Goal: Use online tool/utility: Utilize a website feature to perform a specific function

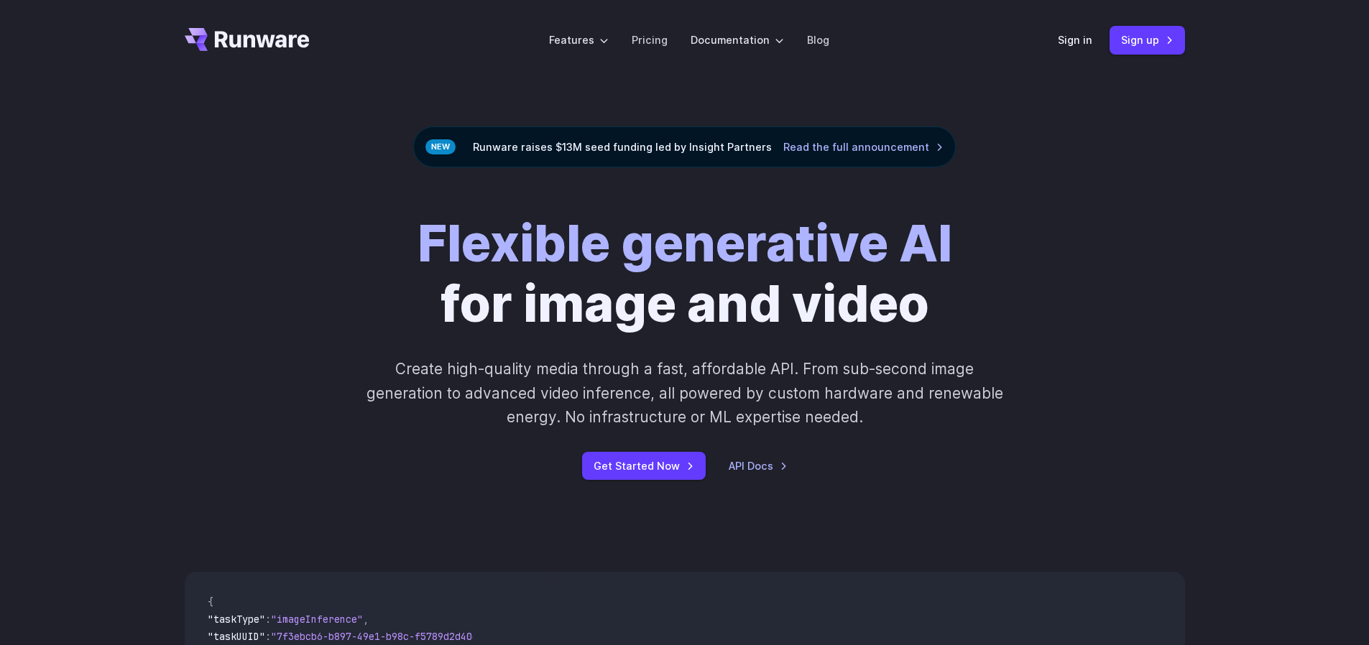
click at [1057, 41] on header "Features Tasks Image generation Video generation Sonic Inference Engine™ Models…" at bounding box center [684, 40] width 1035 height 80
click at [1061, 42] on link "Sign in" at bounding box center [1075, 40] width 34 height 17
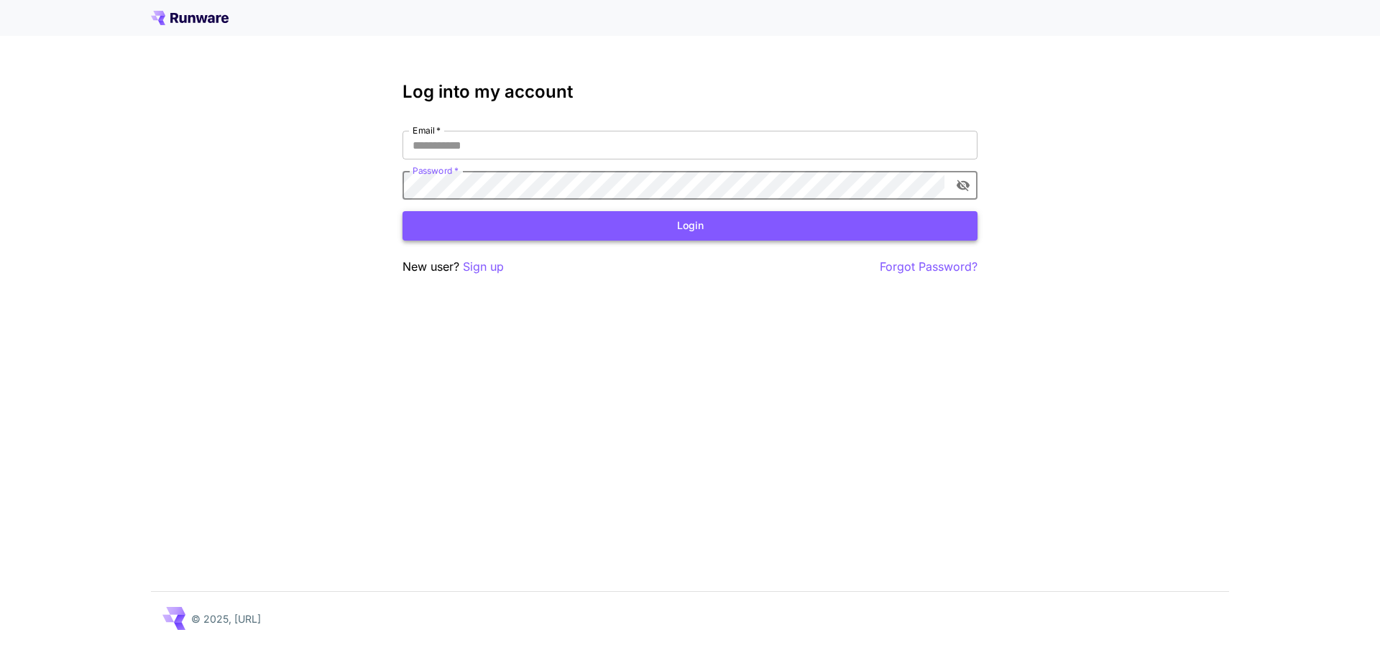
type input "**********"
click at [562, 234] on button "Login" at bounding box center [689, 225] width 575 height 29
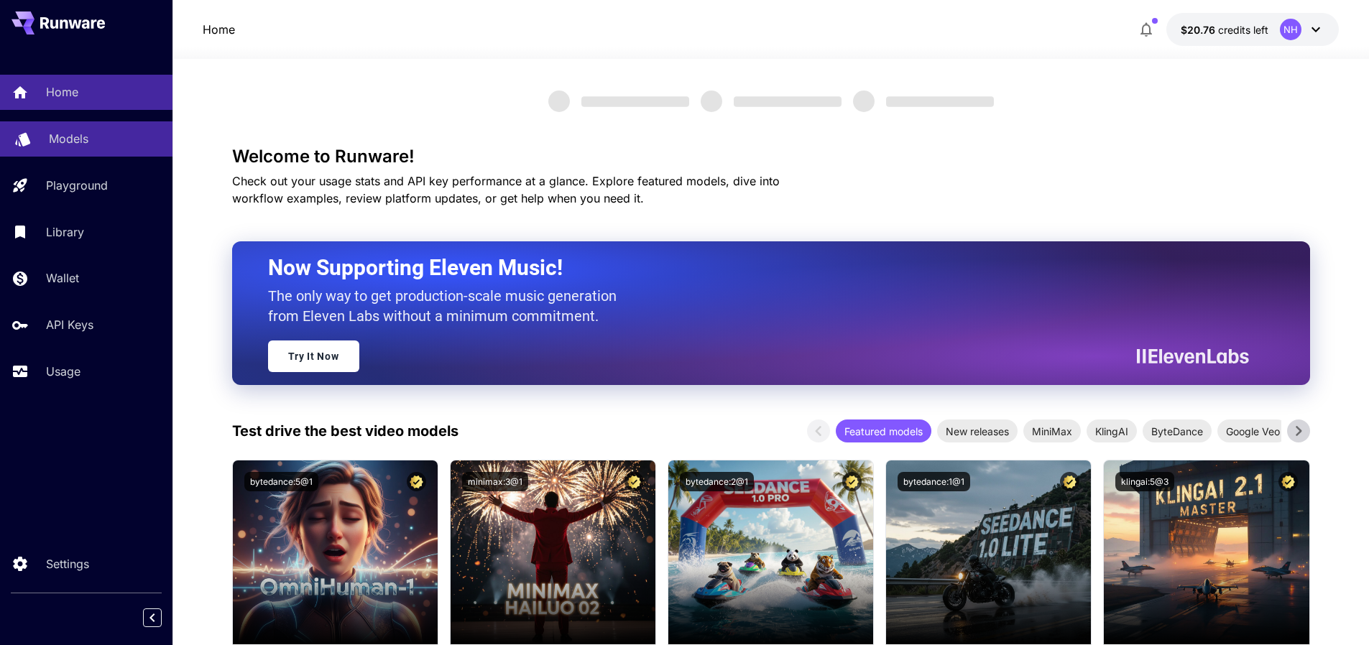
click at [88, 134] on div "Models" at bounding box center [105, 138] width 112 height 17
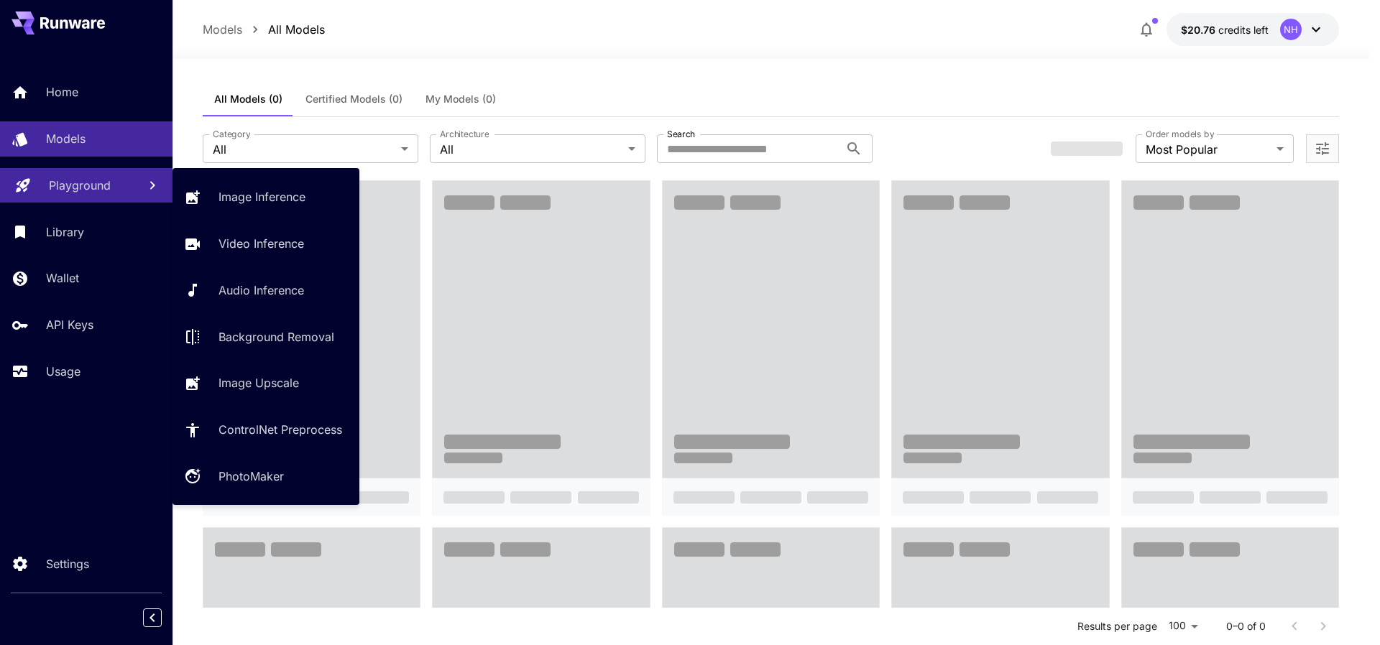
click at [80, 183] on p "Playground" at bounding box center [80, 185] width 62 height 17
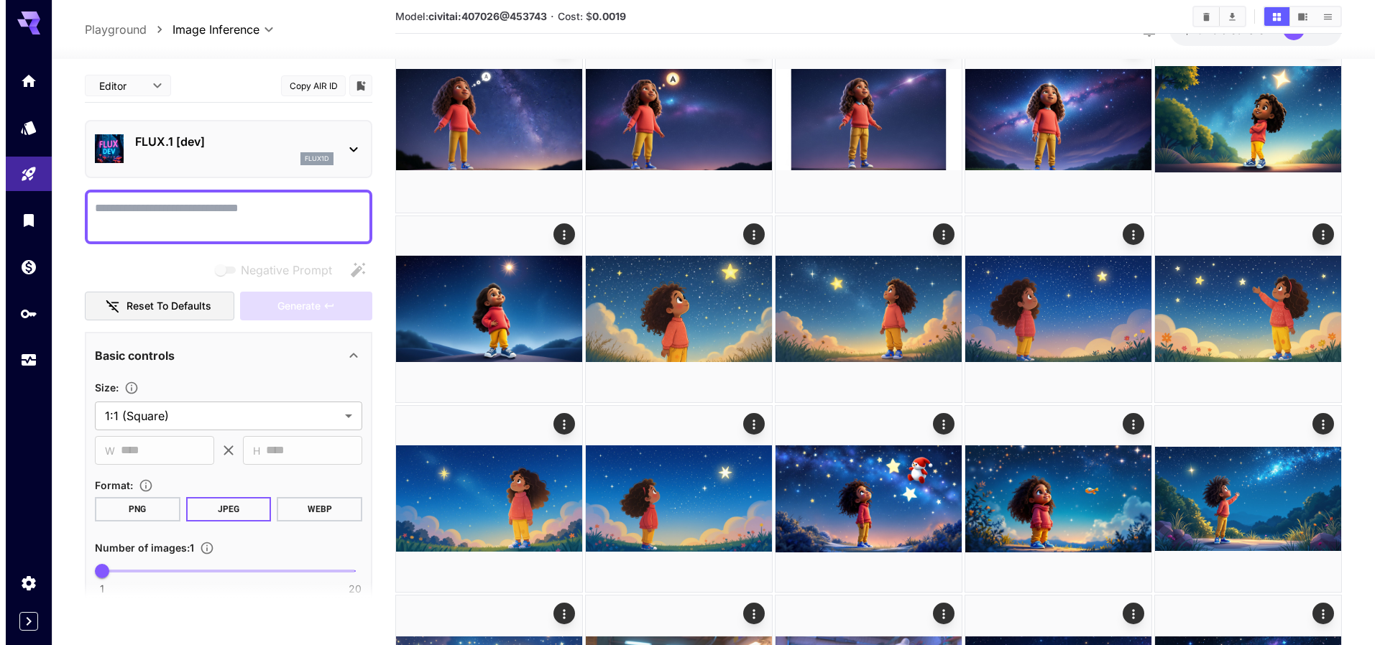
scroll to position [1598, 0]
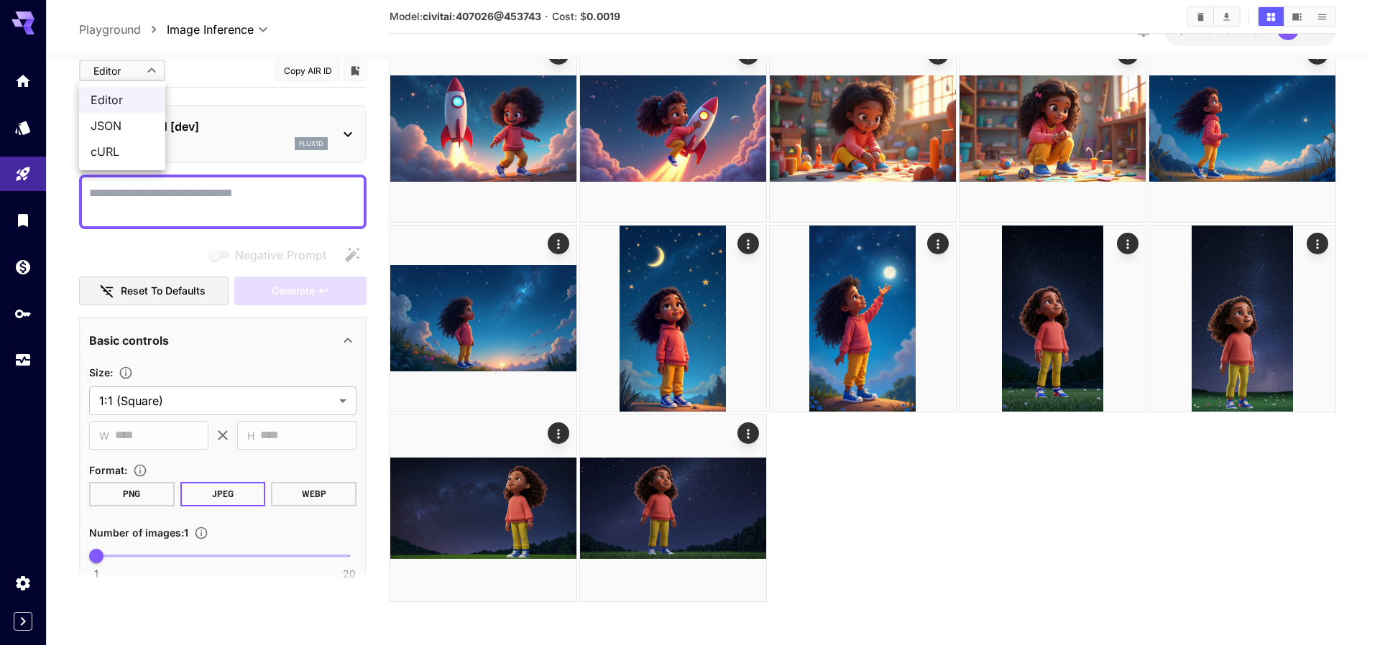
click at [839, 45] on div at bounding box center [690, 322] width 1380 height 645
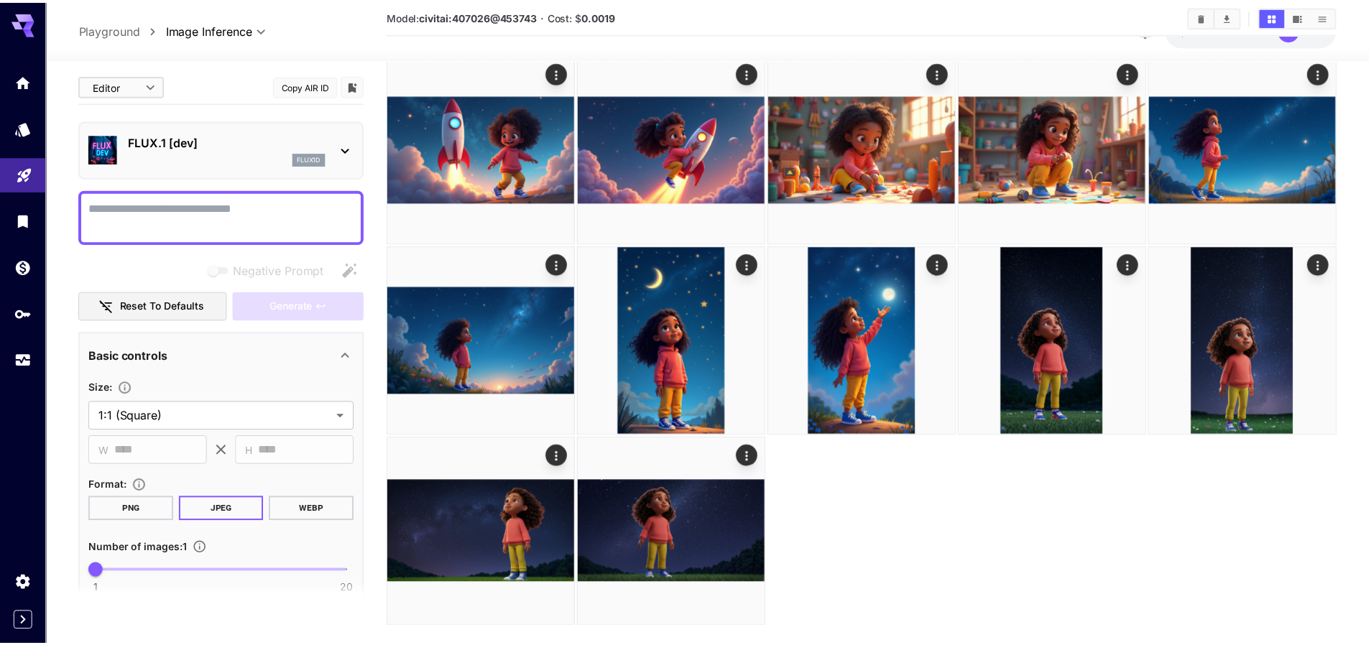
scroll to position [1595, 0]
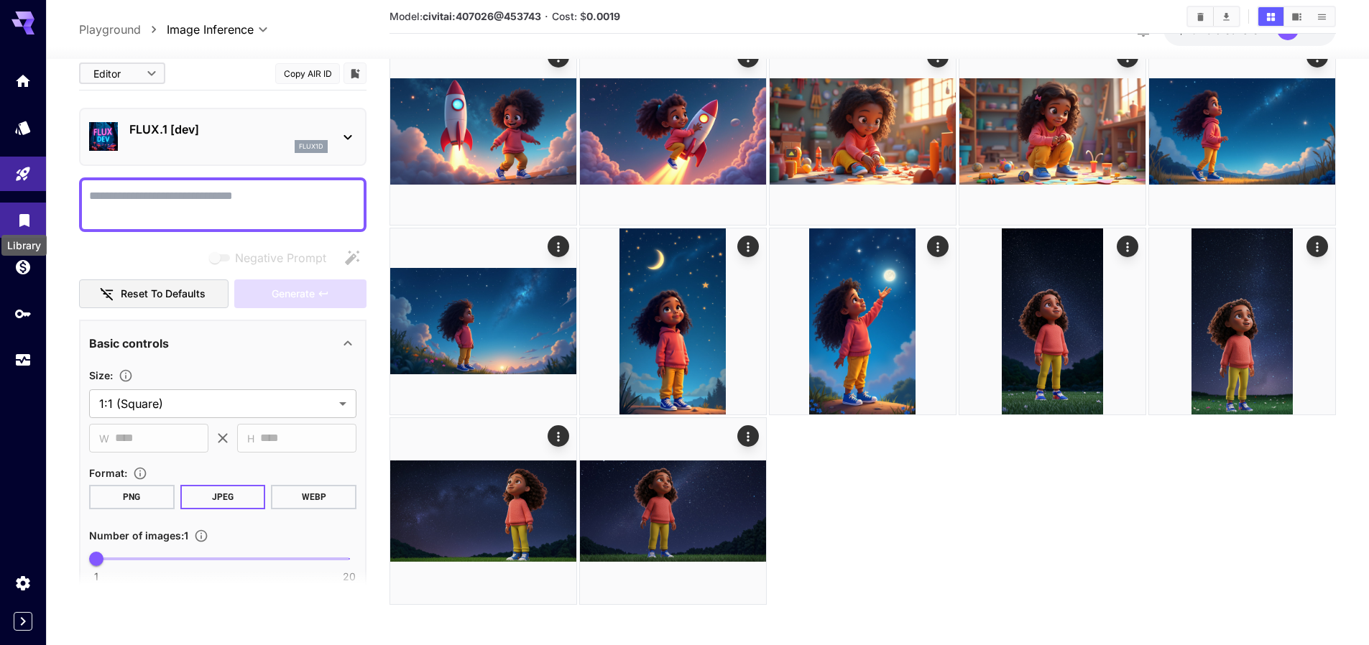
click at [25, 222] on icon "Library" at bounding box center [24, 218] width 17 height 17
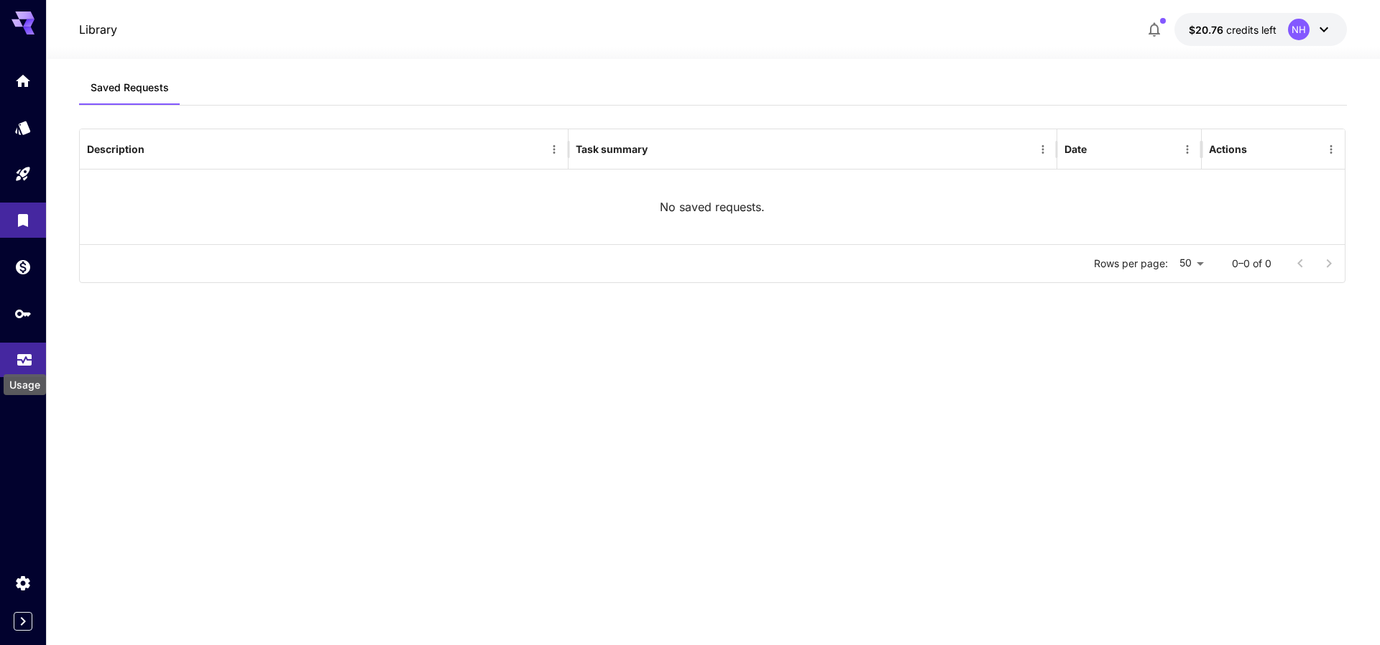
click at [23, 358] on icon "Usage" at bounding box center [24, 356] width 17 height 17
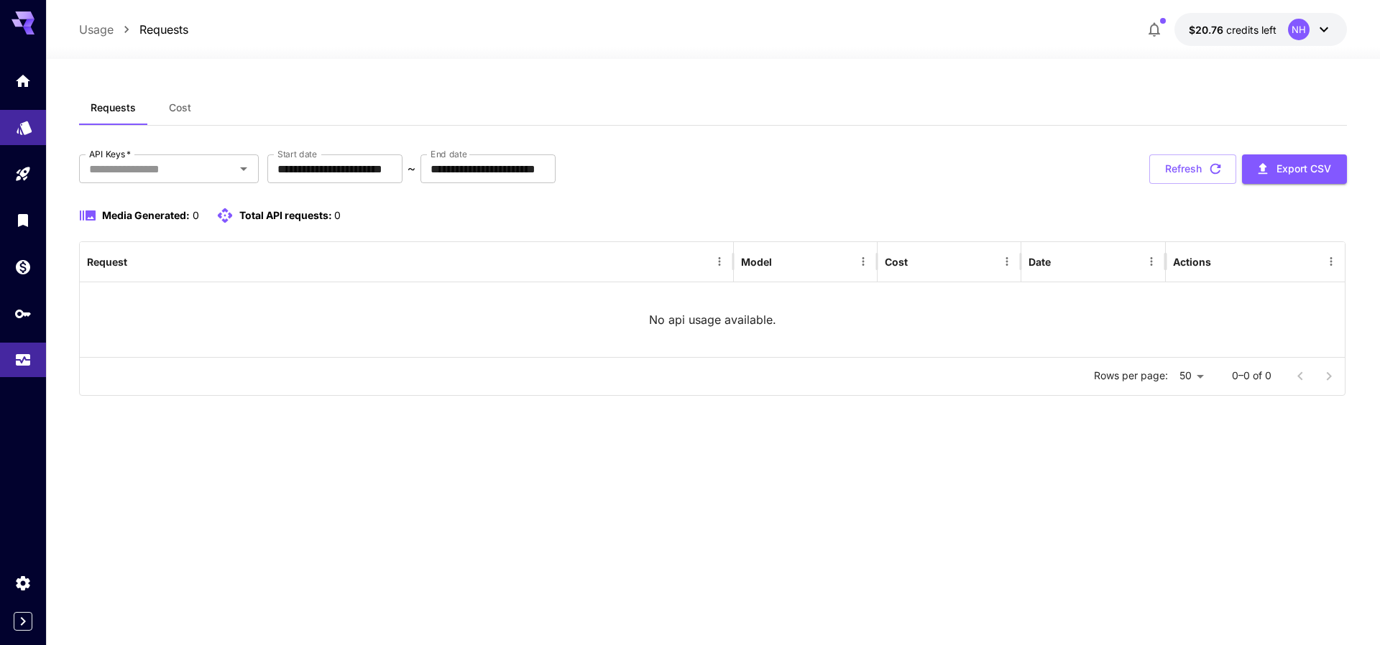
click at [19, 140] on link at bounding box center [23, 127] width 46 height 35
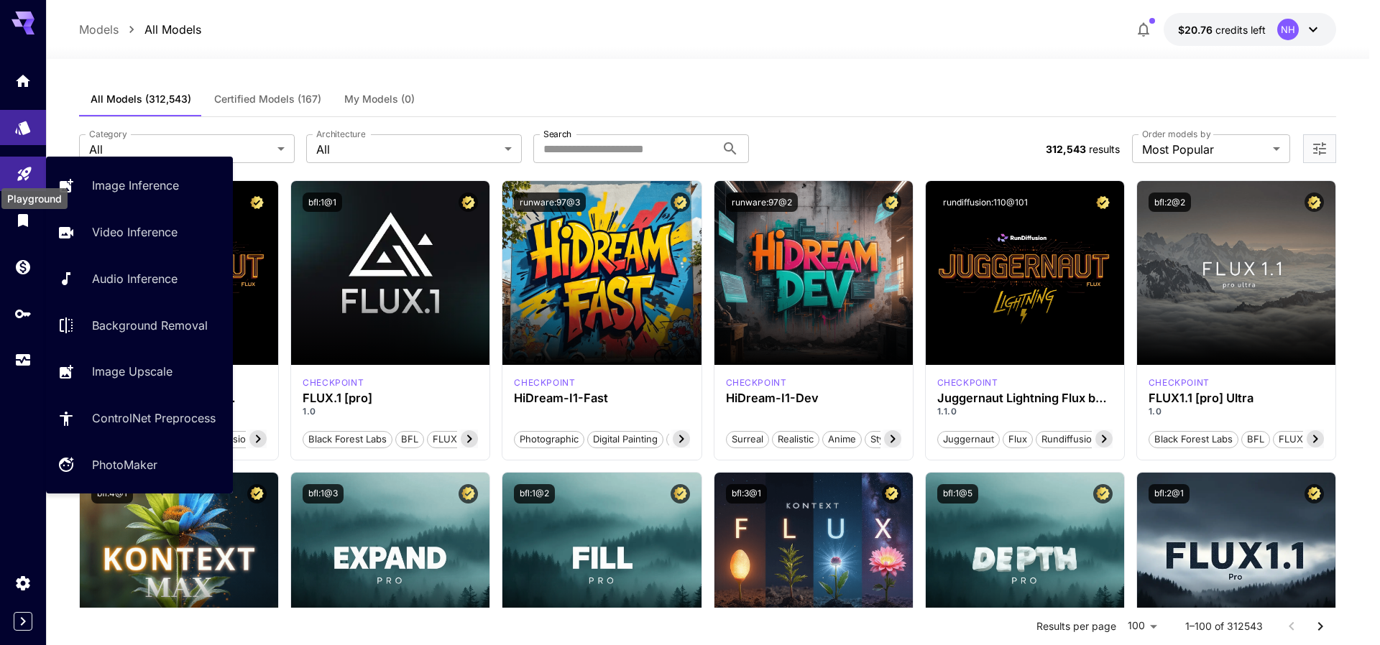
click at [20, 162] on icon "Playground" at bounding box center [24, 169] width 17 height 17
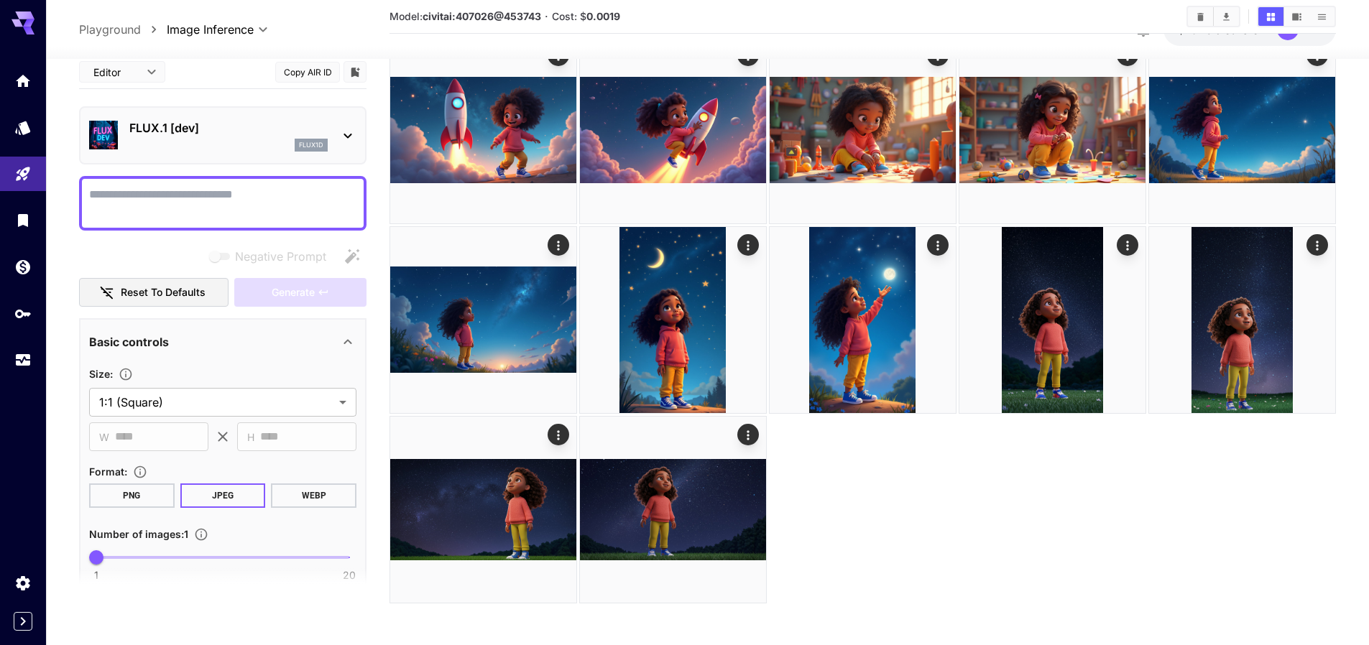
scroll to position [1598, 0]
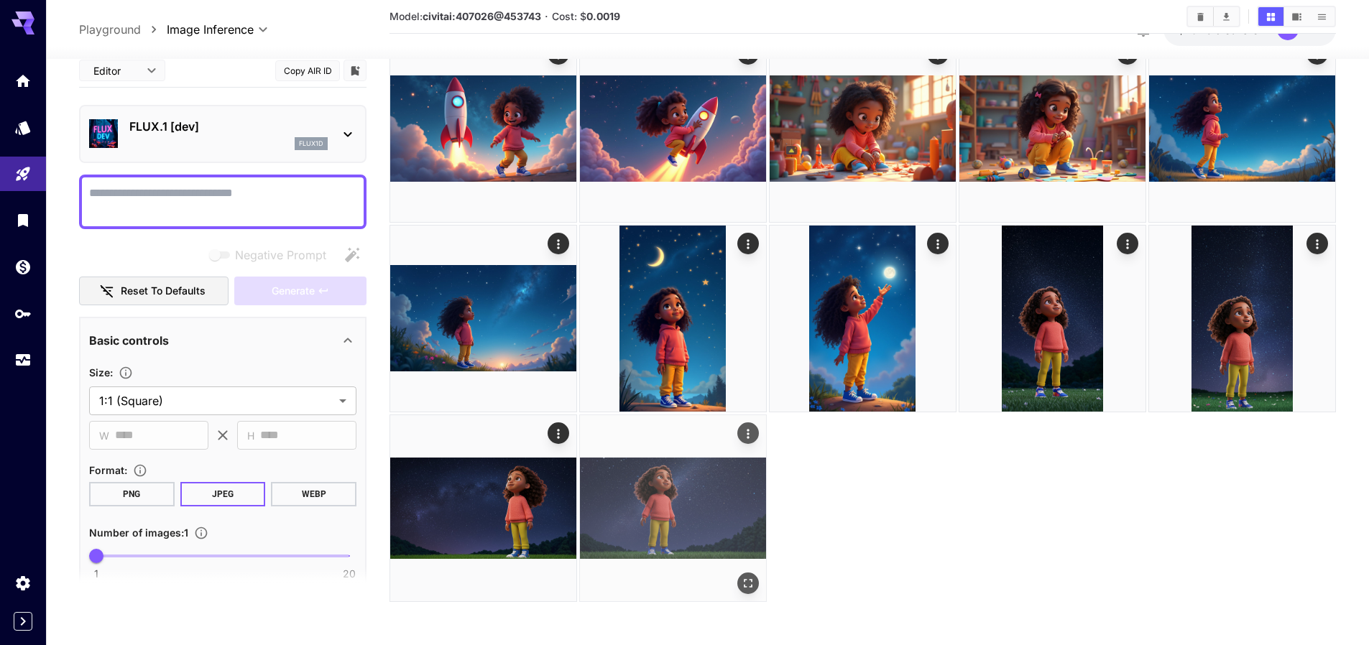
drag, startPoint x: 731, startPoint y: 489, endPoint x: 741, endPoint y: 497, distance: 13.2
click at [731, 489] on img at bounding box center [673, 508] width 186 height 186
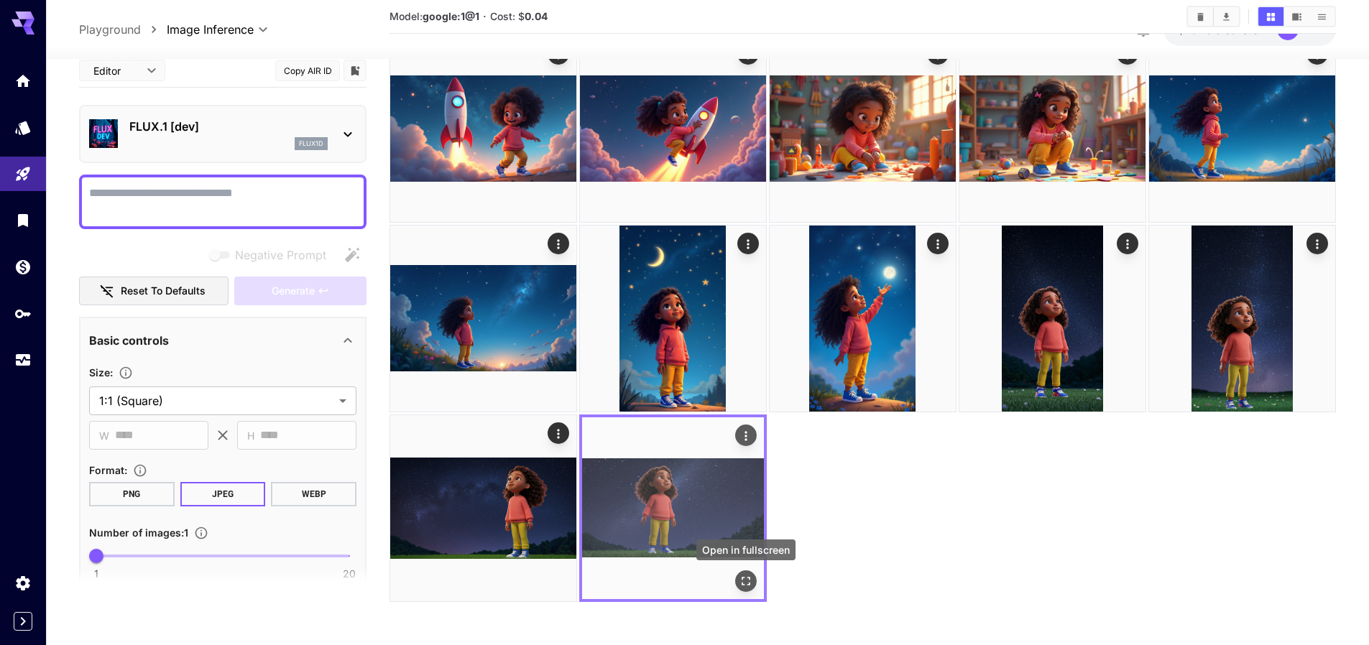
click at [741, 582] on icon "Open in fullscreen" at bounding box center [746, 581] width 14 height 14
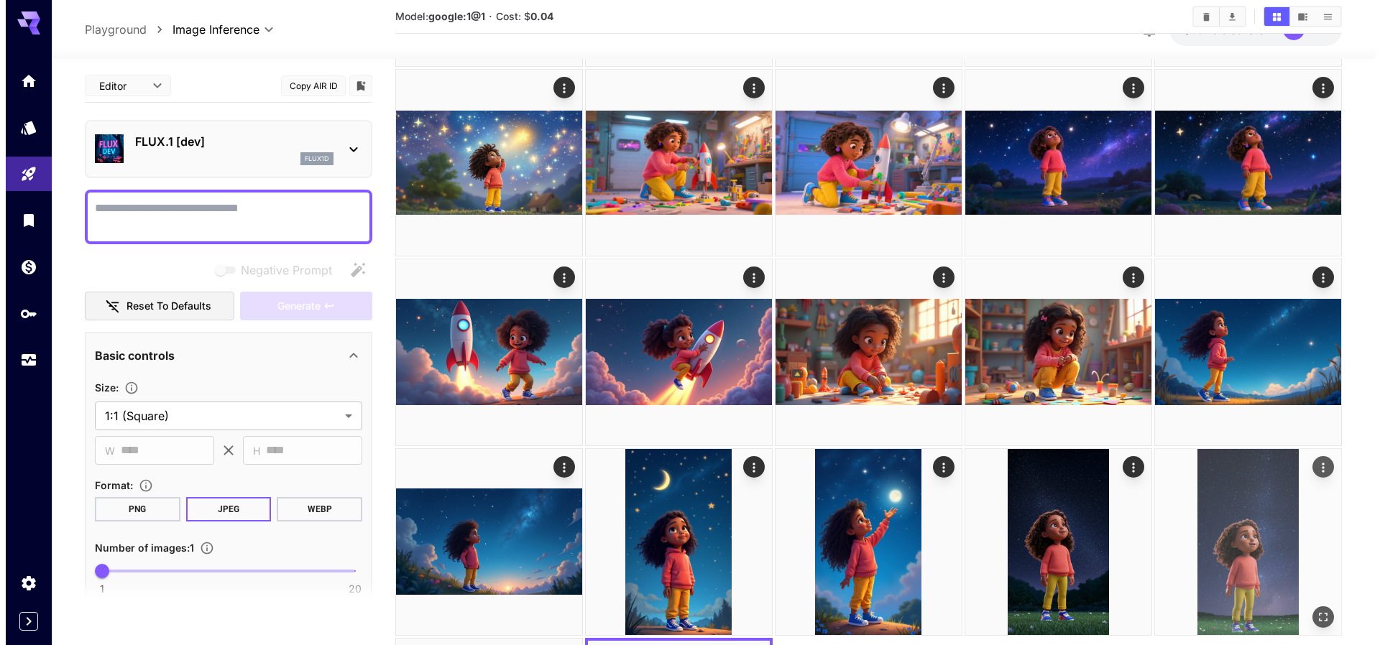
scroll to position [1450, 0]
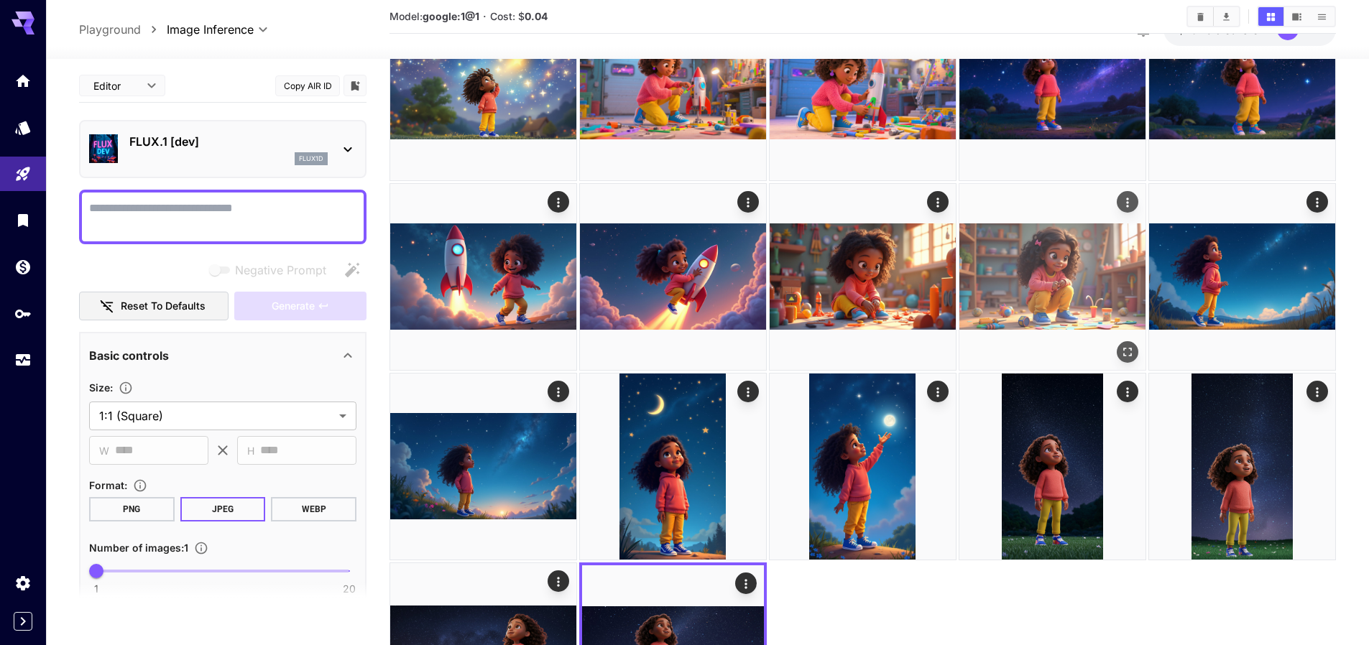
click at [1040, 261] on img at bounding box center [1052, 277] width 186 height 186
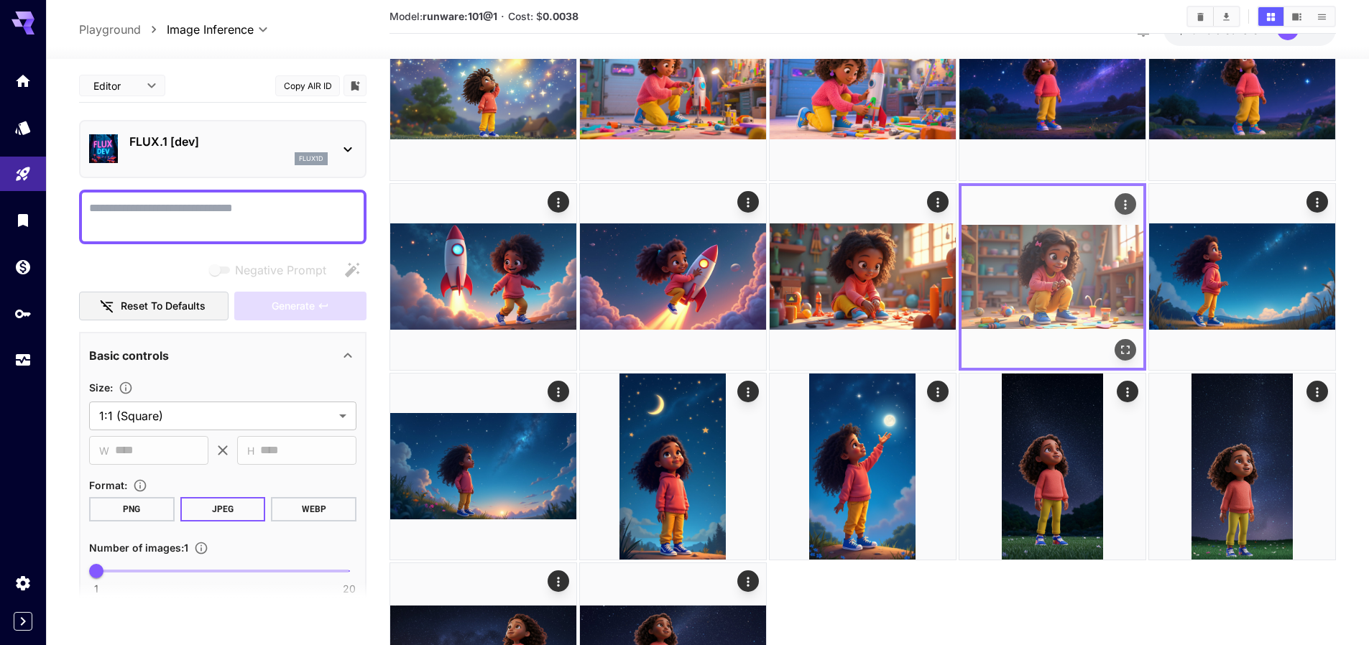
click at [1131, 348] on icon "Open in fullscreen" at bounding box center [1125, 350] width 14 height 14
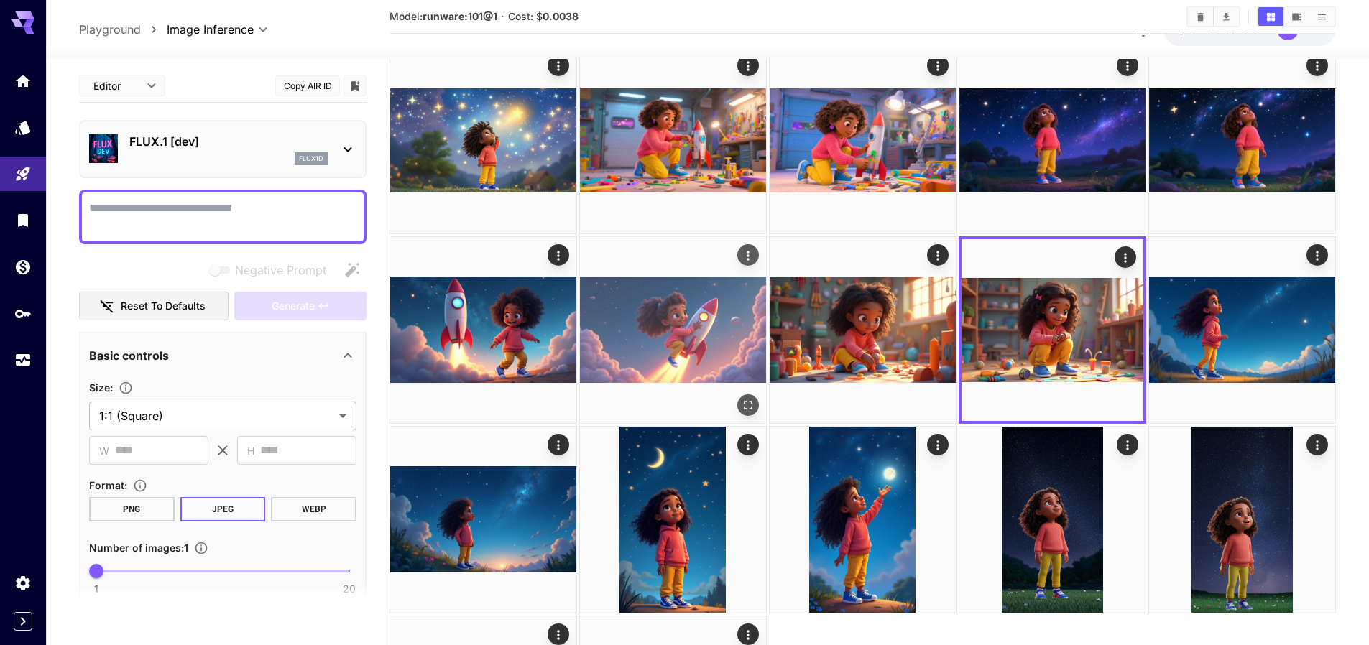
scroll to position [1310, 0]
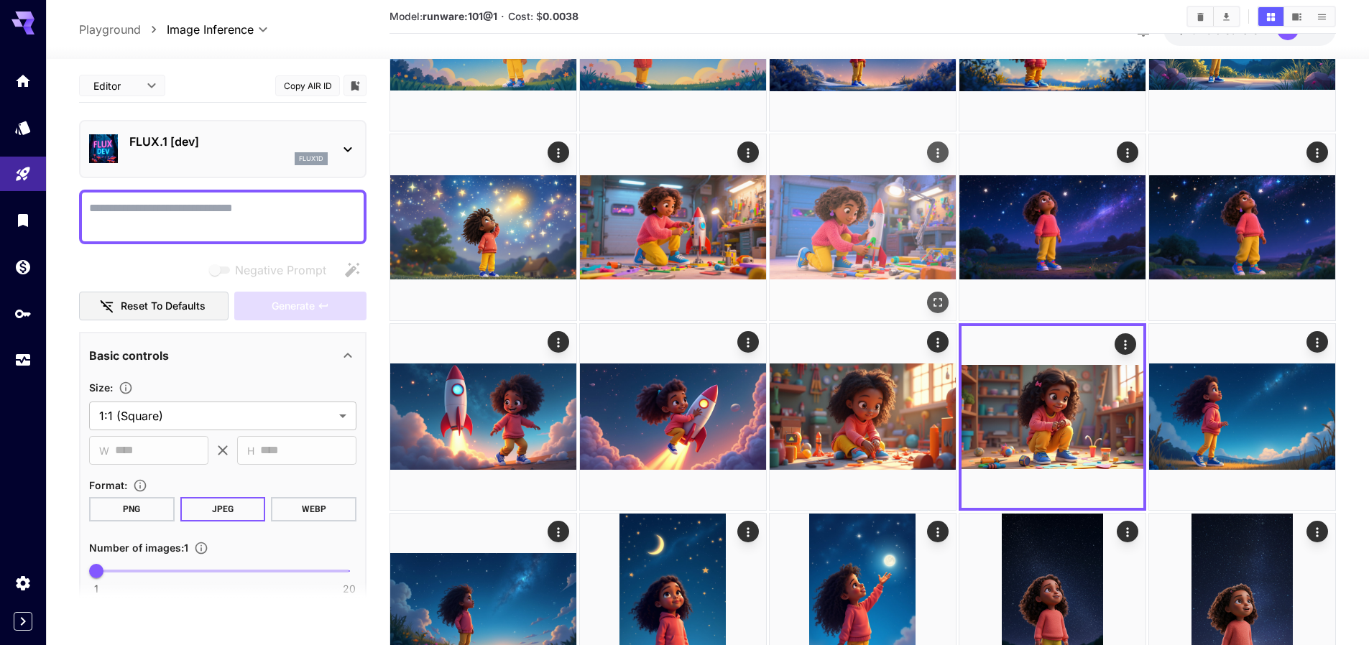
click at [846, 220] on img at bounding box center [863, 227] width 186 height 186
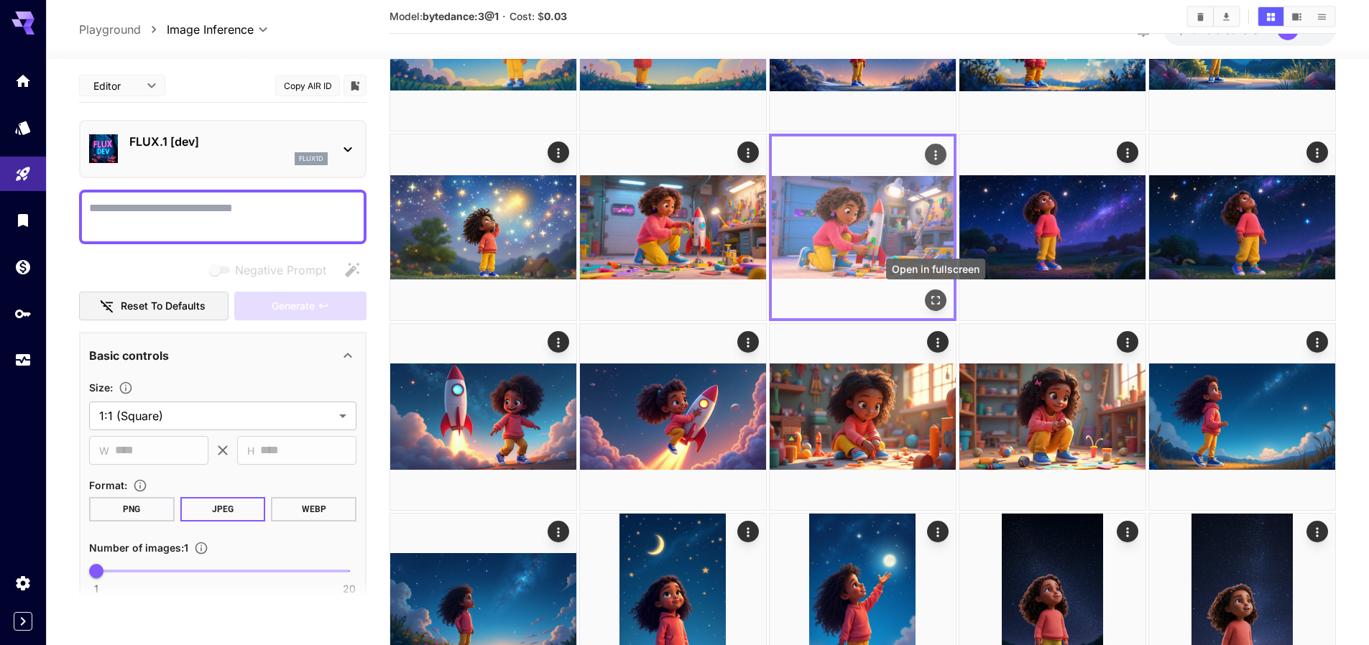
click at [936, 301] on icon "Open in fullscreen" at bounding box center [935, 300] width 14 height 14
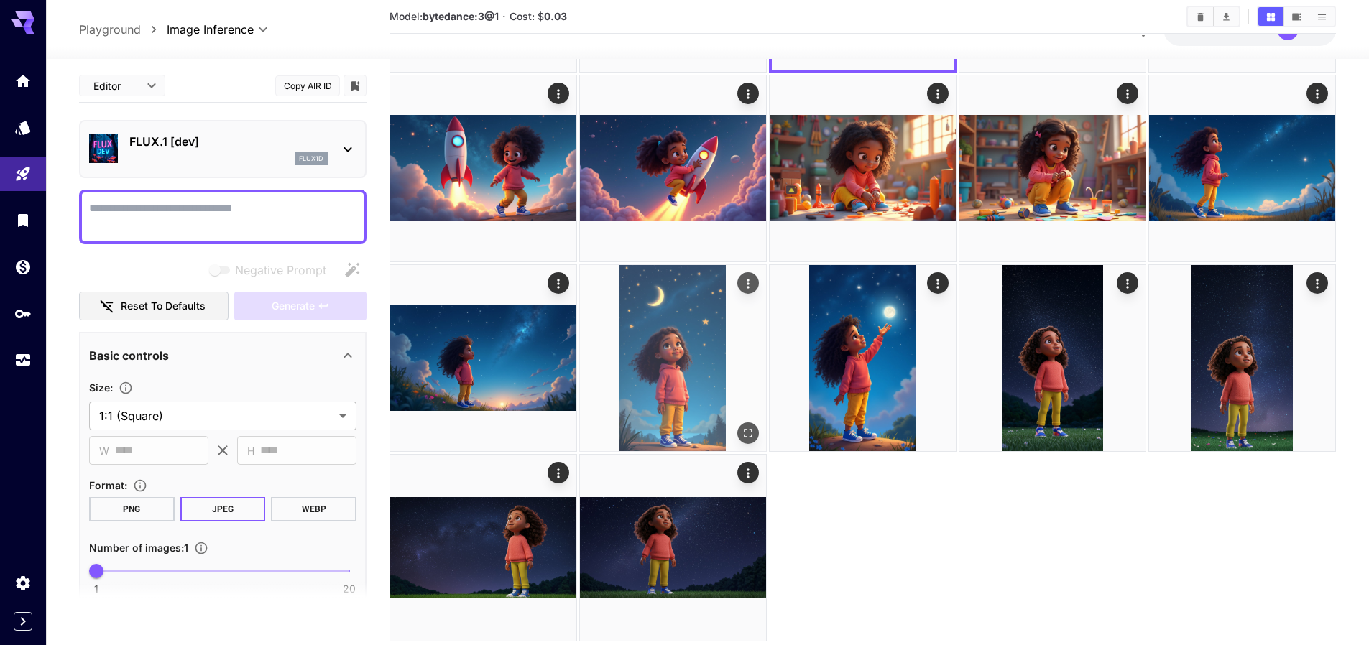
scroll to position [1250, 0]
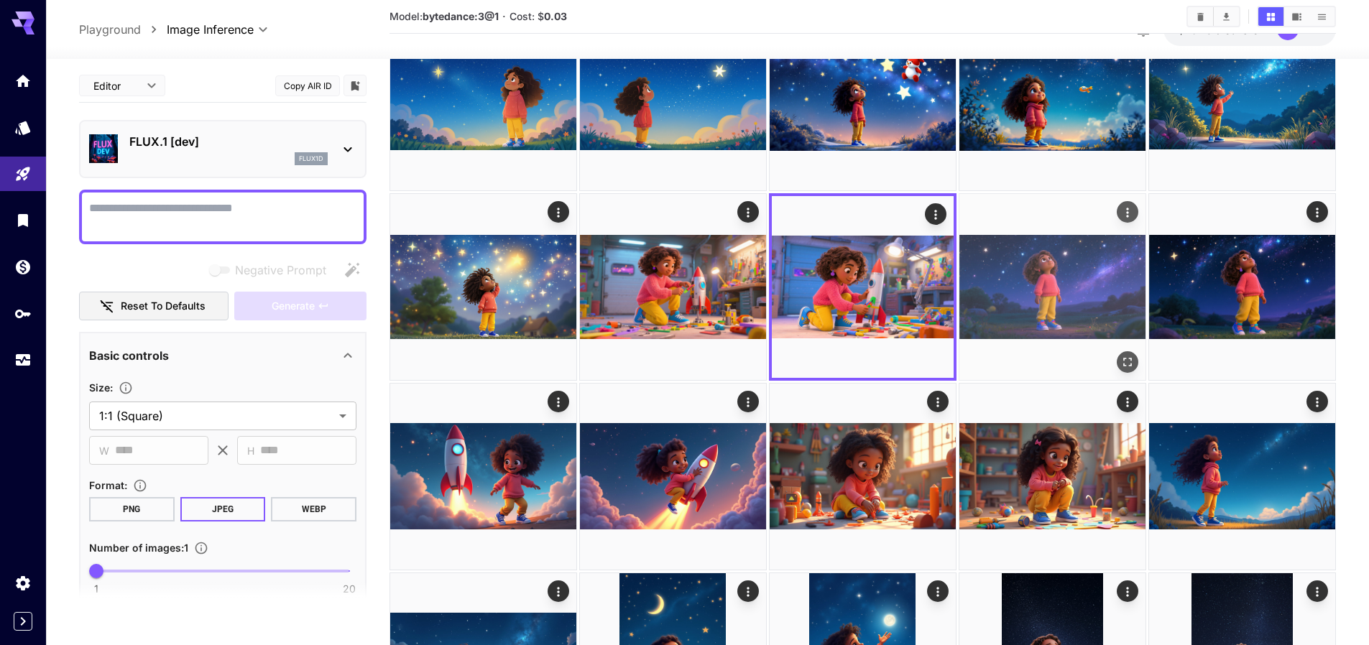
click at [1059, 310] on img at bounding box center [1052, 287] width 186 height 186
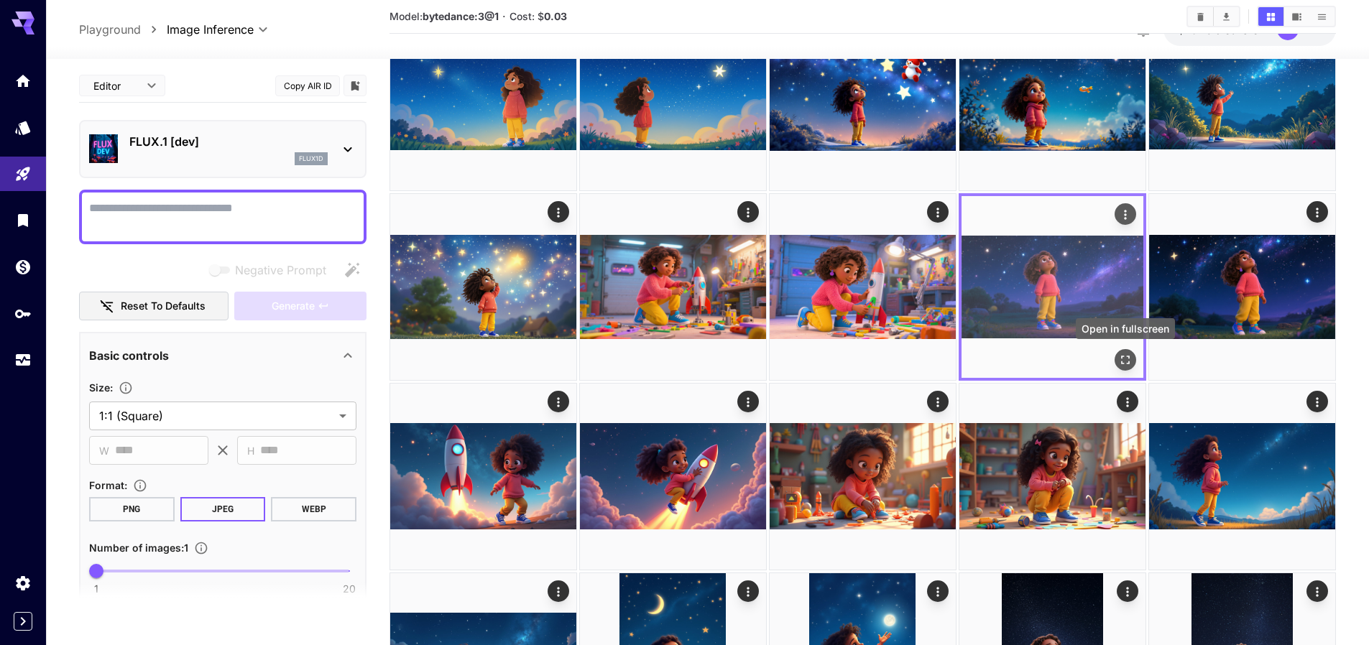
click at [1128, 359] on icon "Open in fullscreen" at bounding box center [1125, 360] width 14 height 14
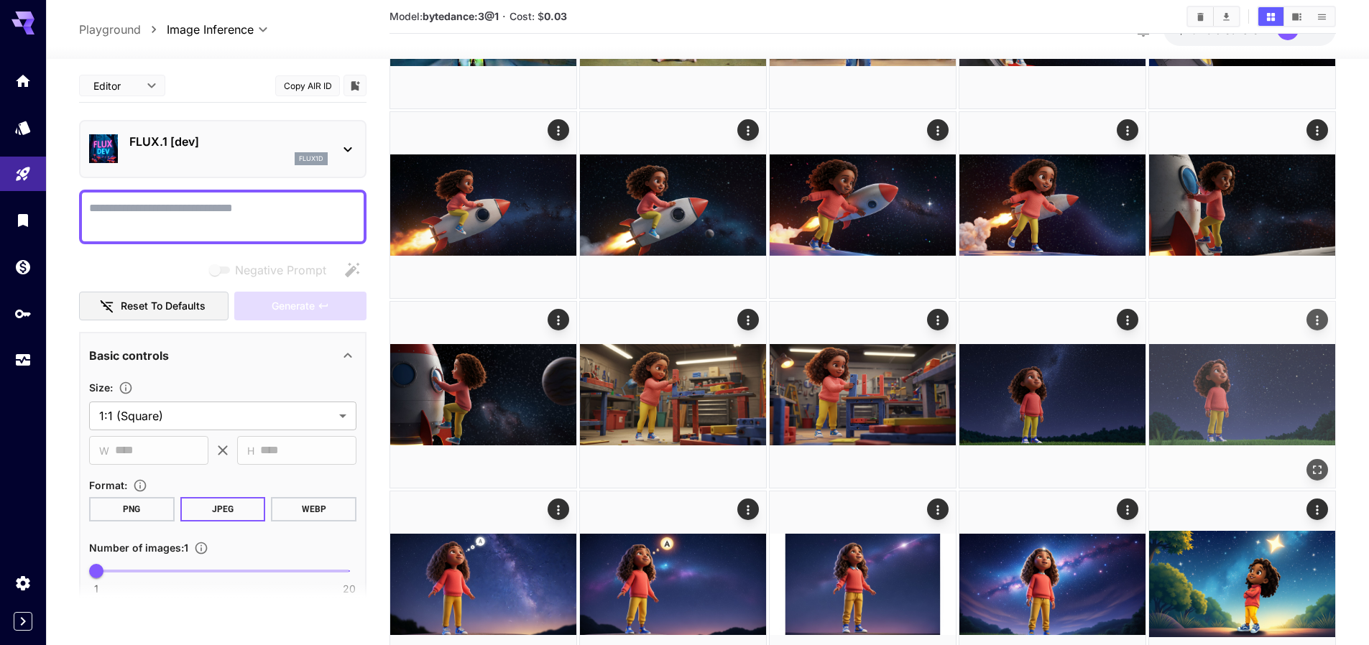
scroll to position [313, 0]
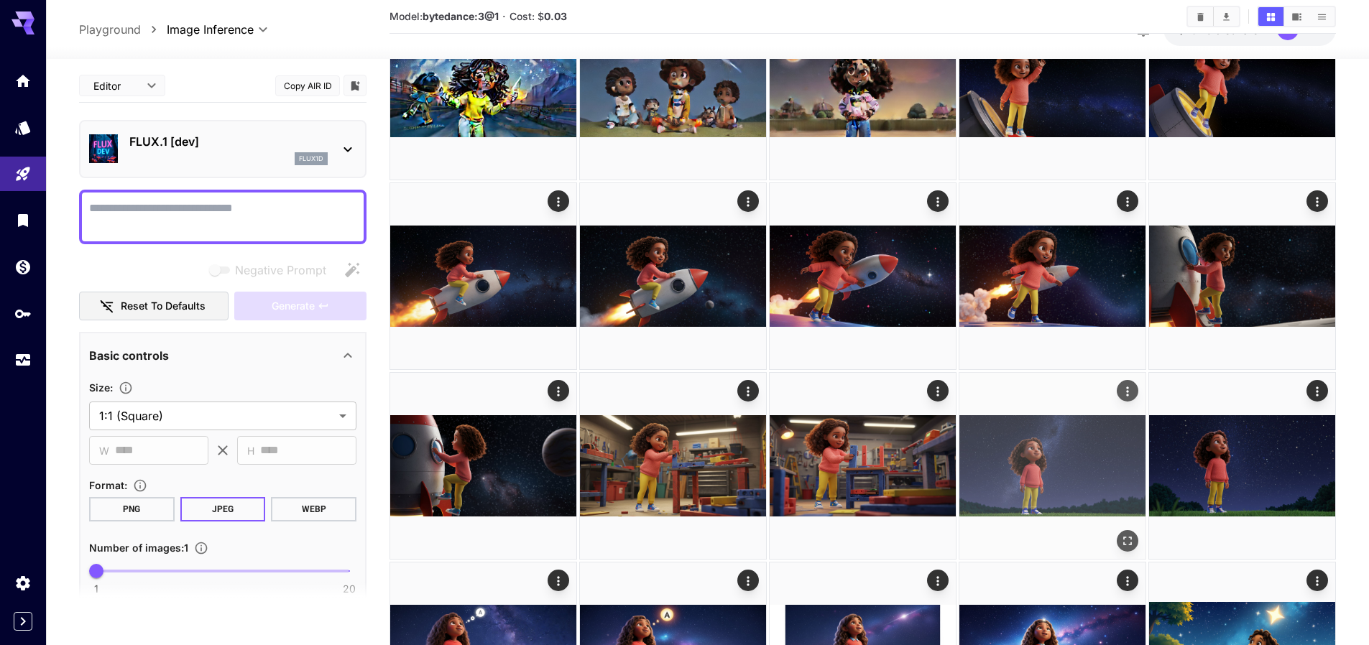
click at [1017, 488] on img at bounding box center [1052, 466] width 186 height 186
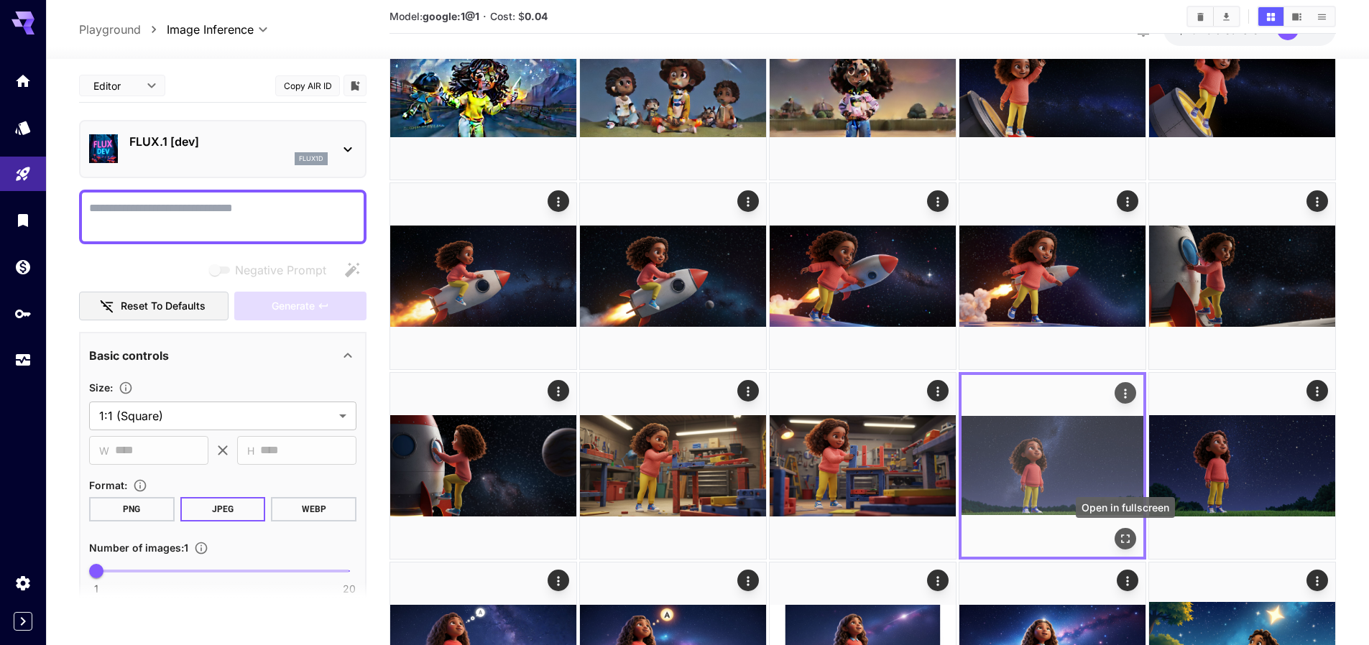
click at [1122, 530] on button "Open in fullscreen" at bounding box center [1125, 539] width 22 height 22
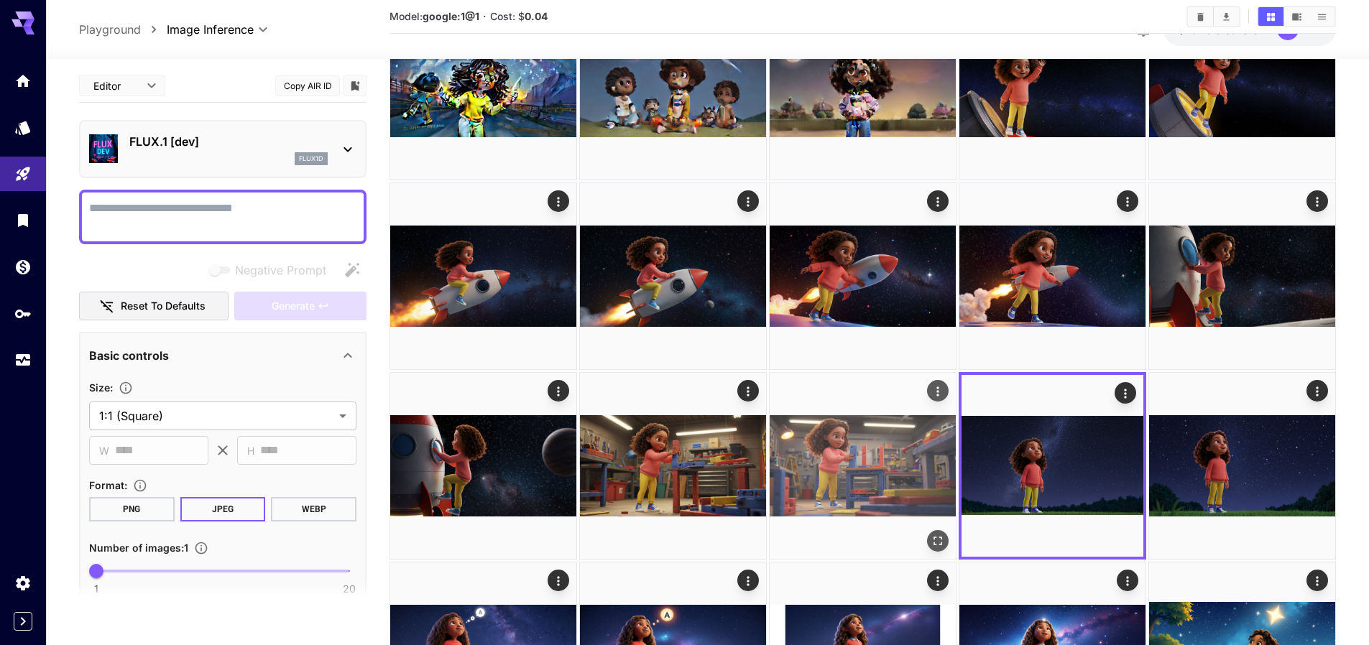
click at [818, 446] on img at bounding box center [863, 466] width 186 height 186
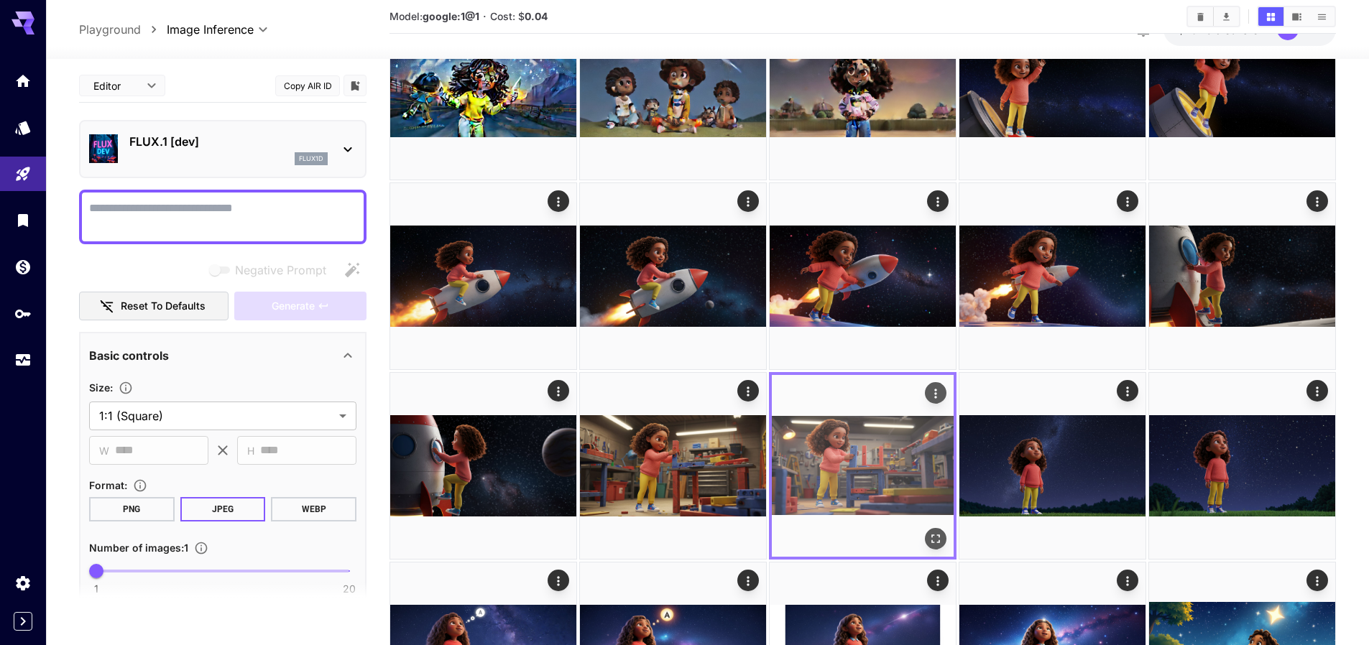
click at [934, 540] on icon "Open in fullscreen" at bounding box center [935, 539] width 14 height 14
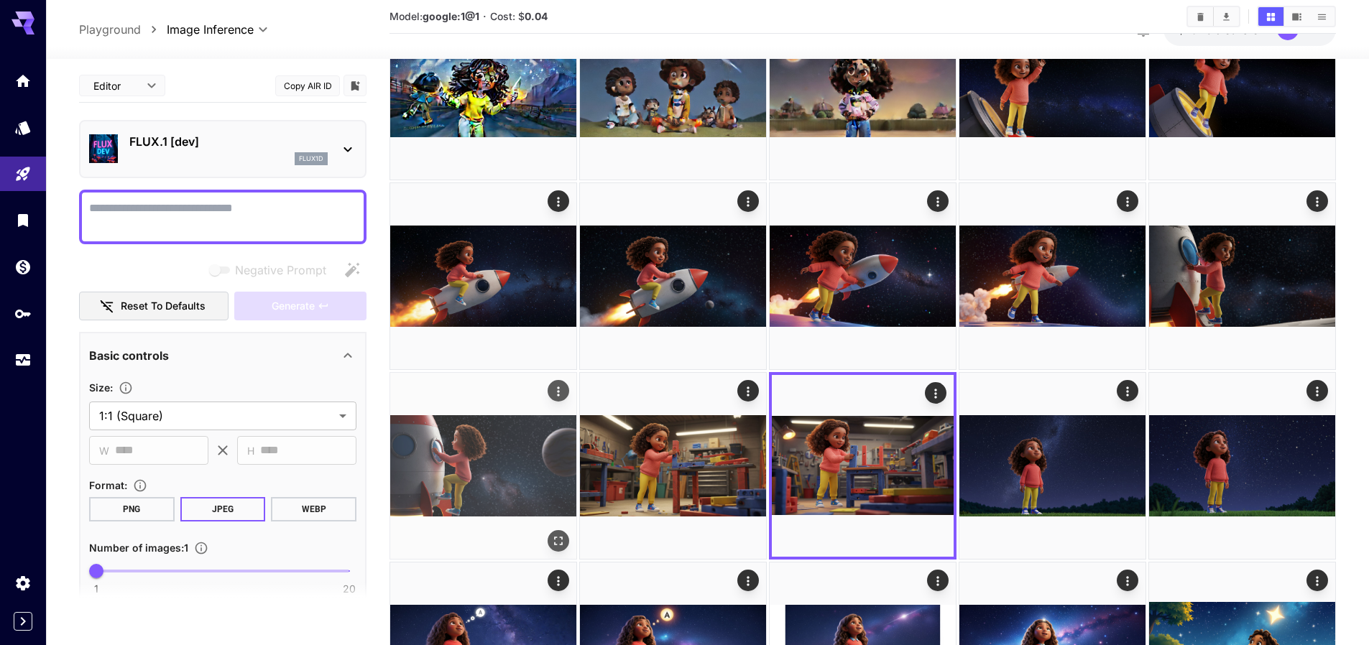
click at [479, 486] on img at bounding box center [483, 466] width 186 height 186
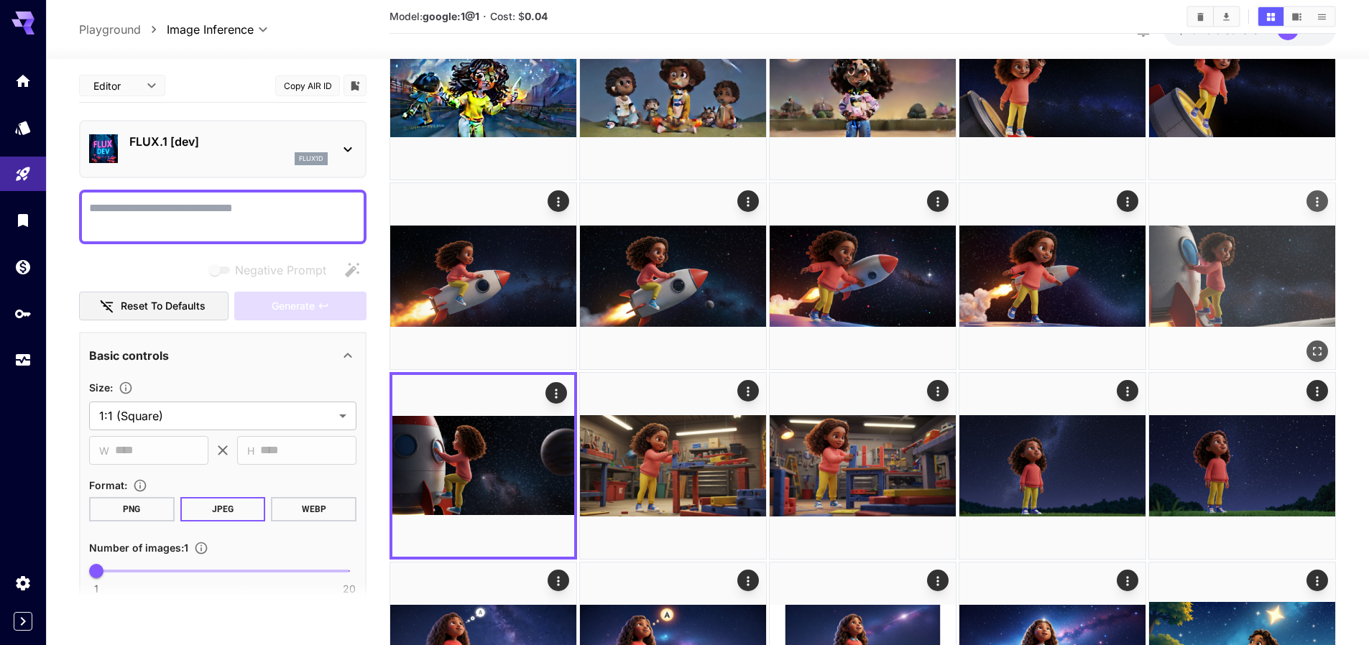
click at [1249, 288] on img at bounding box center [1242, 276] width 186 height 186
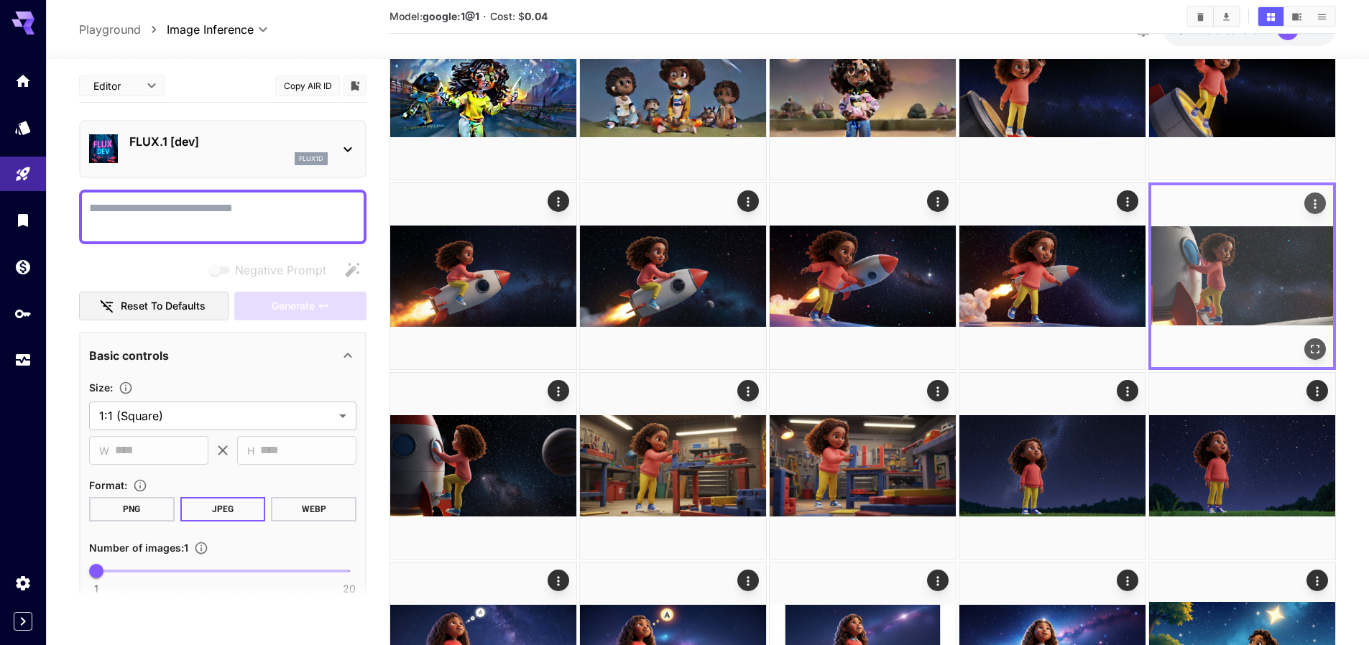
click at [1313, 353] on icon "Open in fullscreen" at bounding box center [1315, 349] width 14 height 14
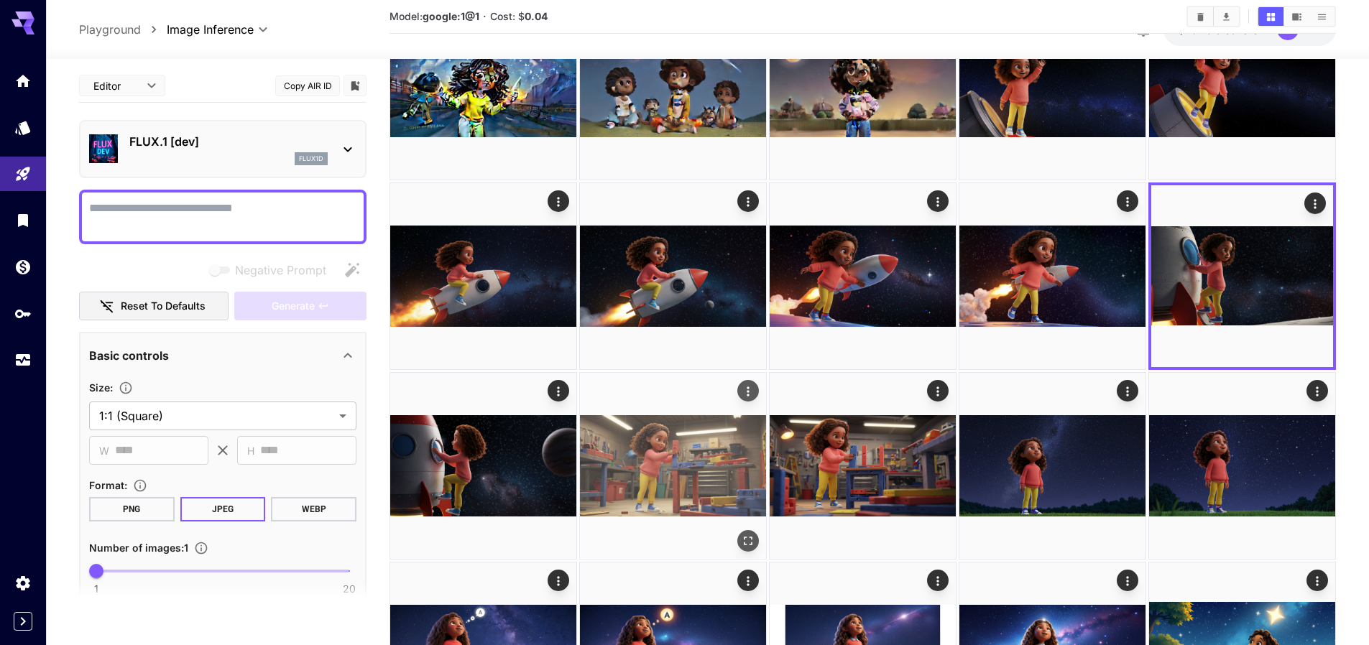
click at [667, 474] on img at bounding box center [673, 466] width 186 height 186
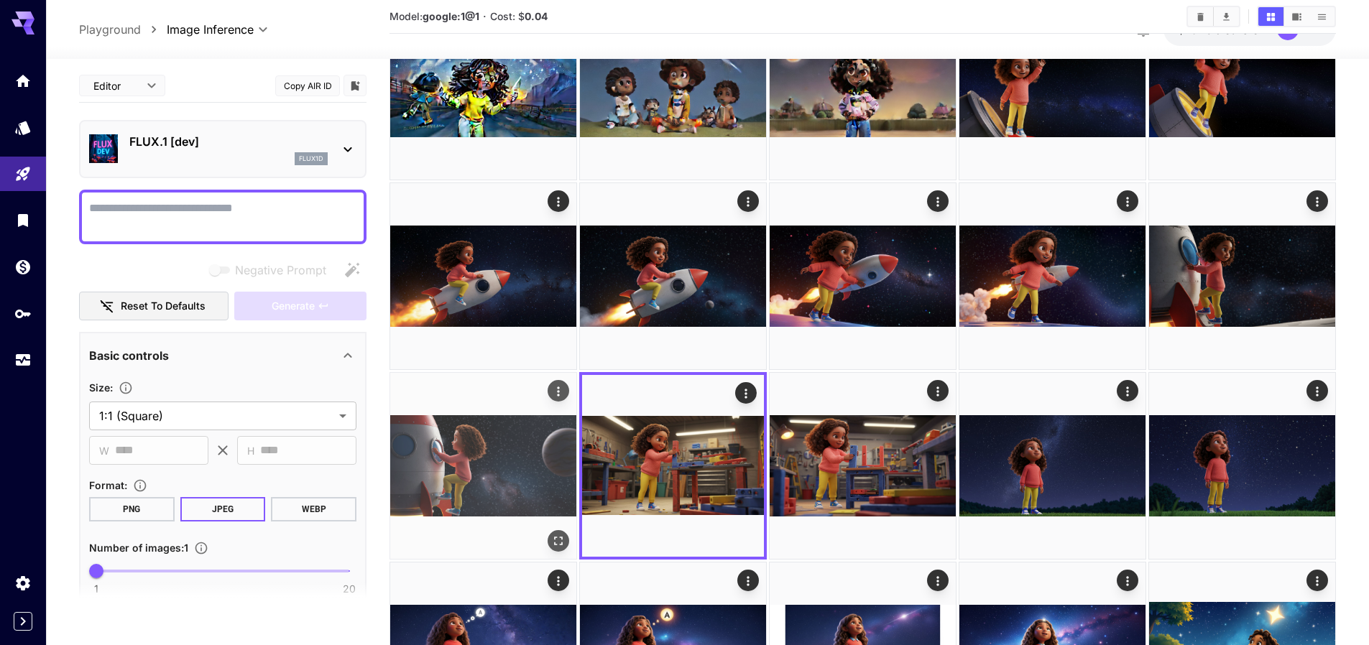
click at [502, 467] on img at bounding box center [483, 466] width 186 height 186
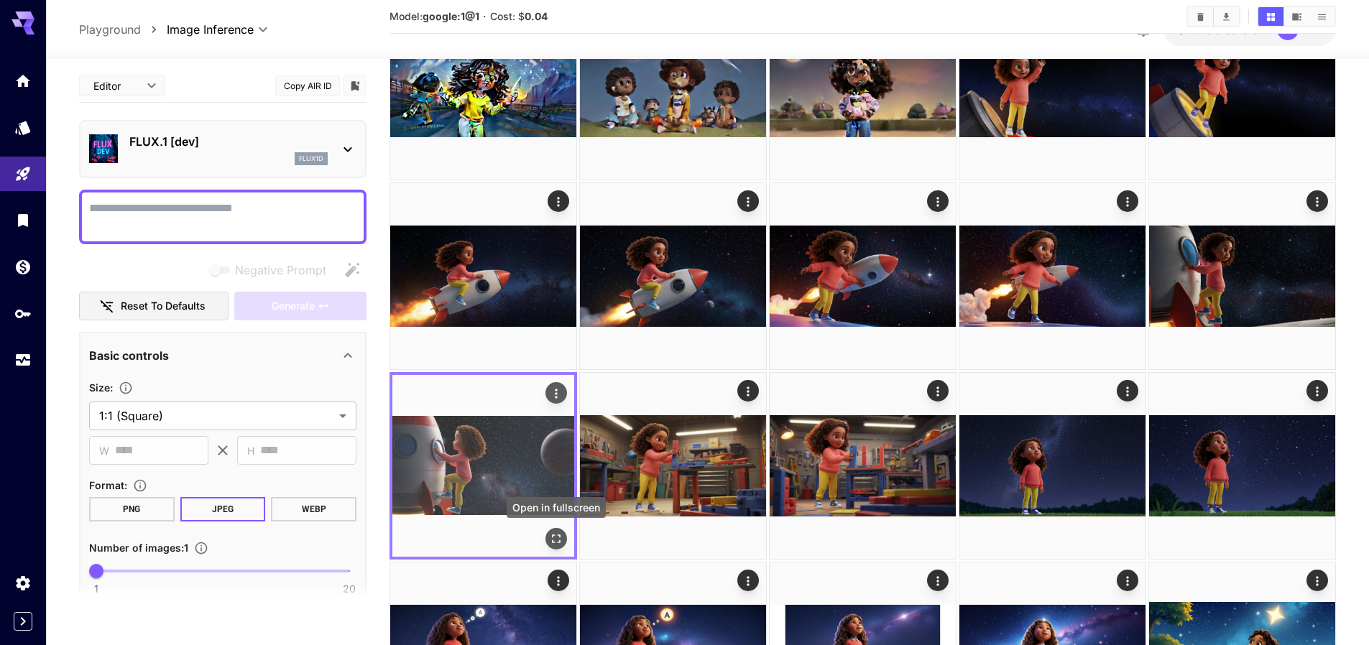
click at [554, 530] on button "Open in fullscreen" at bounding box center [556, 539] width 22 height 22
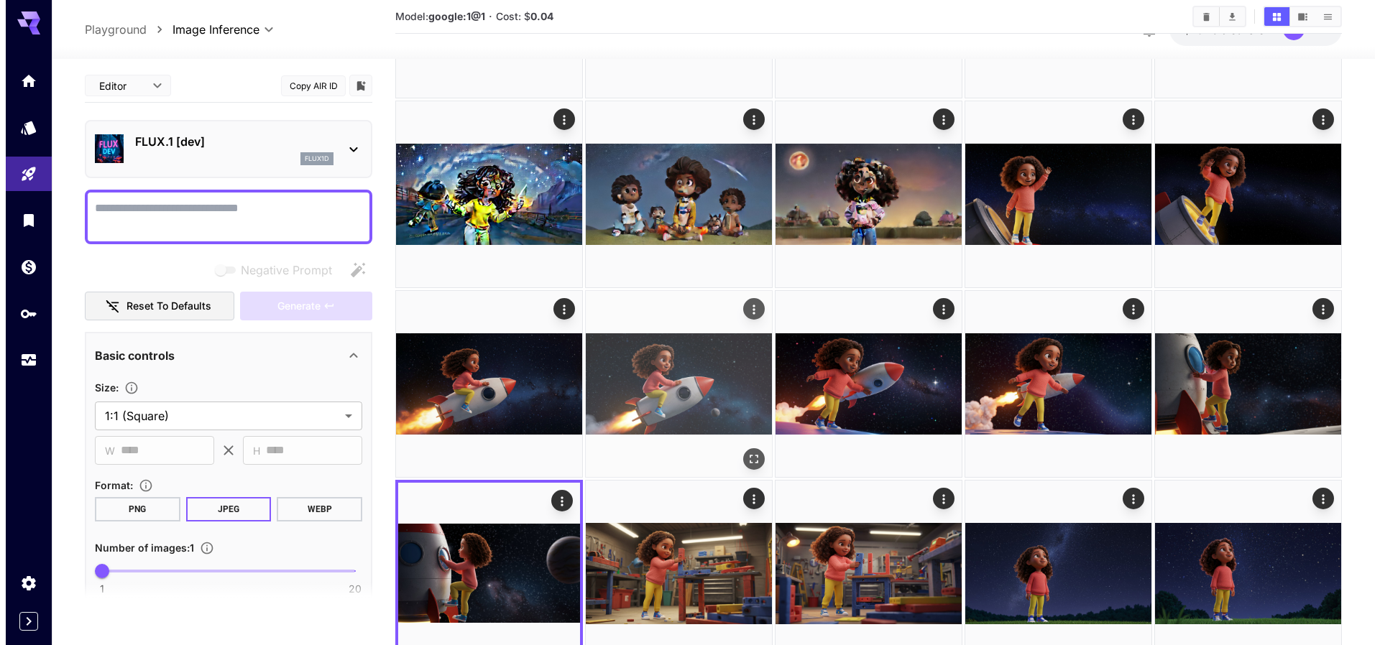
scroll to position [194, 0]
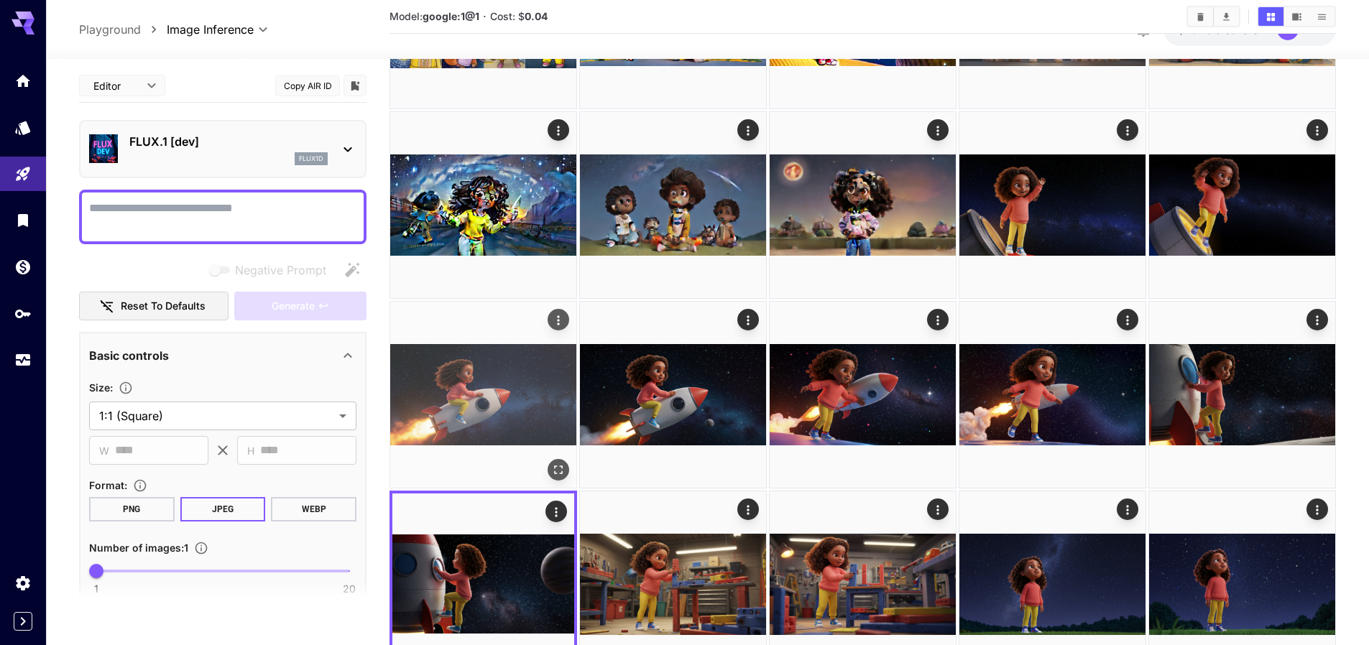
drag, startPoint x: 481, startPoint y: 394, endPoint x: 458, endPoint y: 389, distance: 23.5
click at [481, 394] on img at bounding box center [483, 395] width 186 height 186
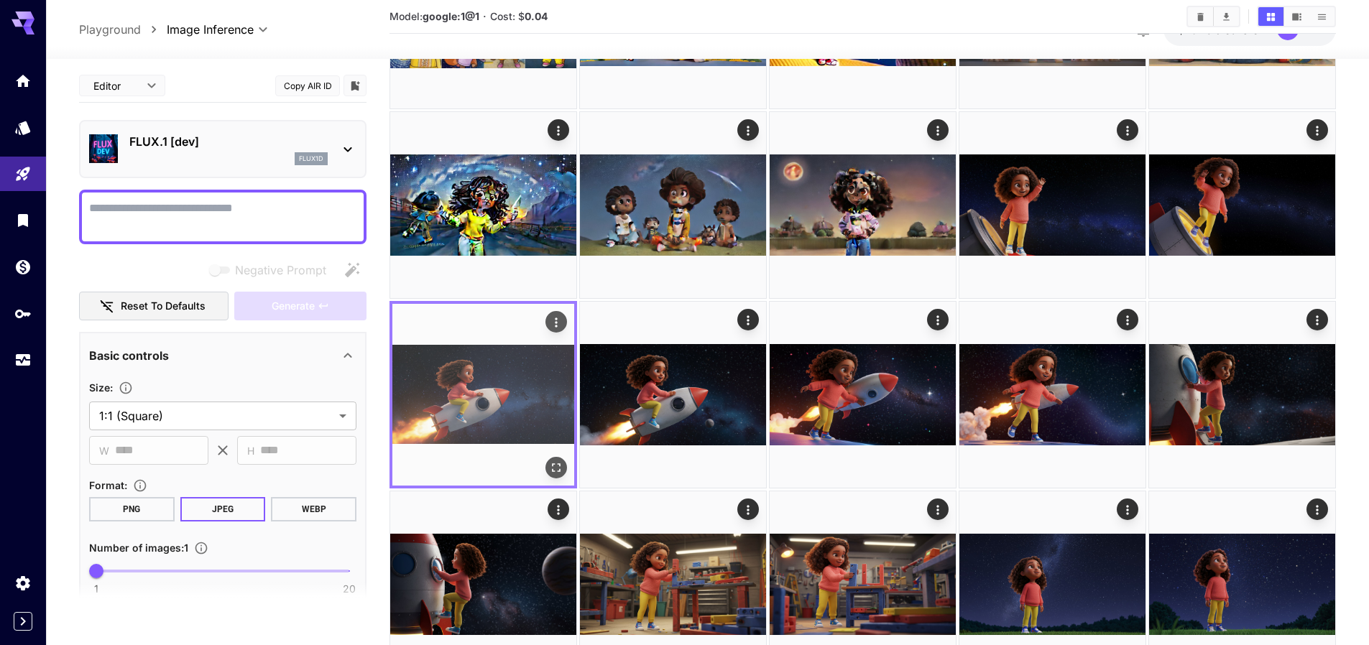
click at [550, 458] on button "Open in fullscreen" at bounding box center [556, 468] width 22 height 22
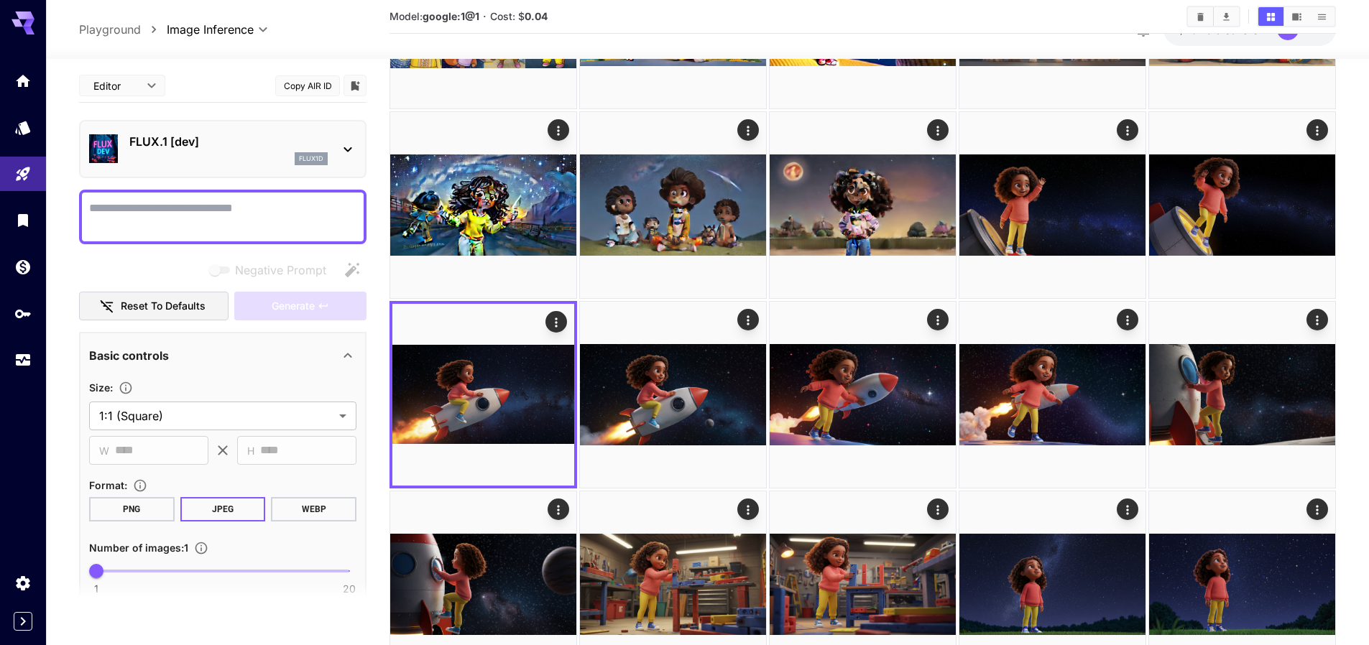
click at [274, 146] on p "FLUX.1 [dev]" at bounding box center [228, 141] width 198 height 17
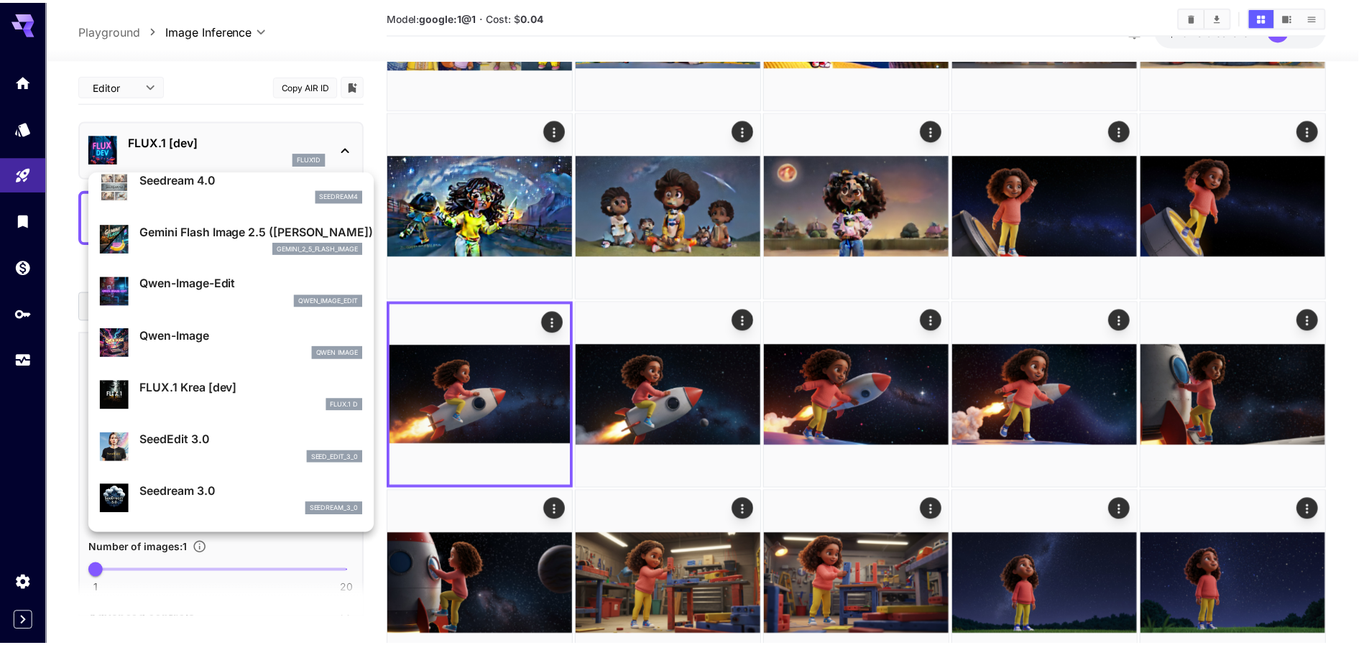
scroll to position [116, 0]
